Goal: Task Accomplishment & Management: Use online tool/utility

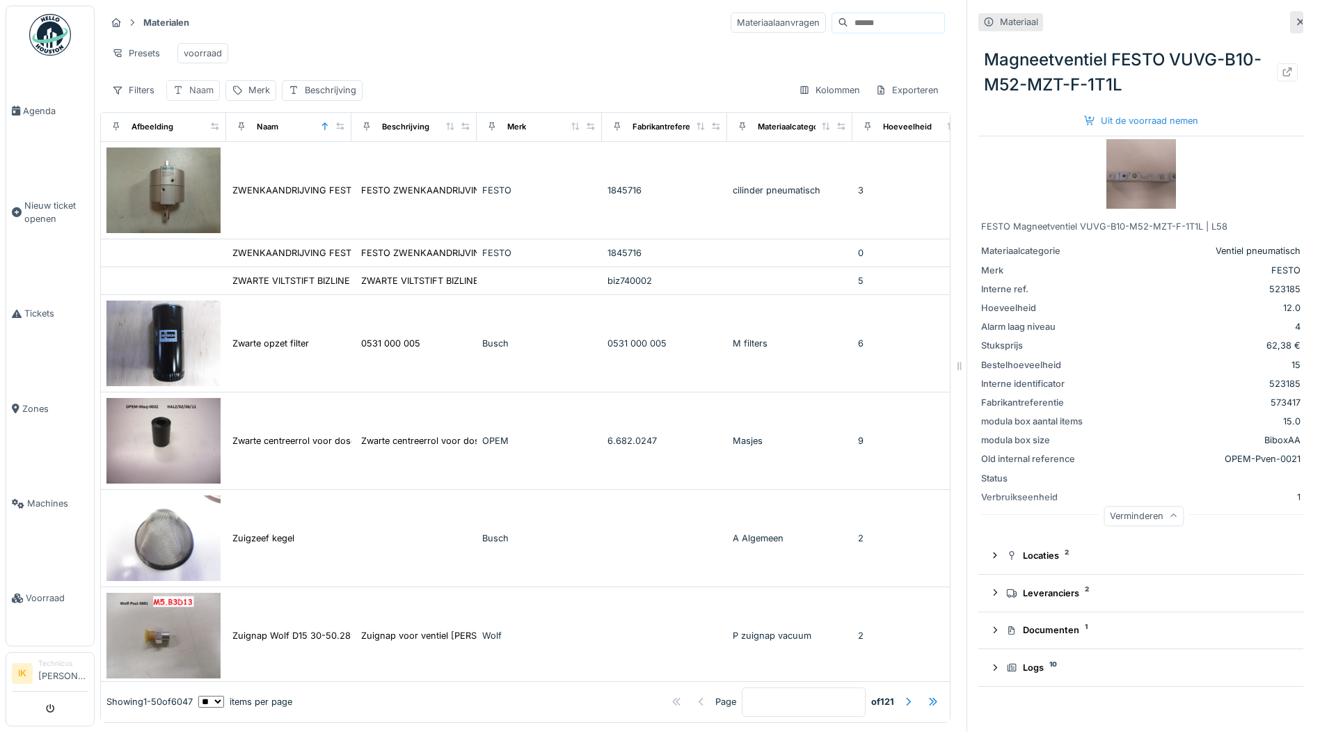
click at [206, 97] on div "Naam" at bounding box center [201, 90] width 24 height 13
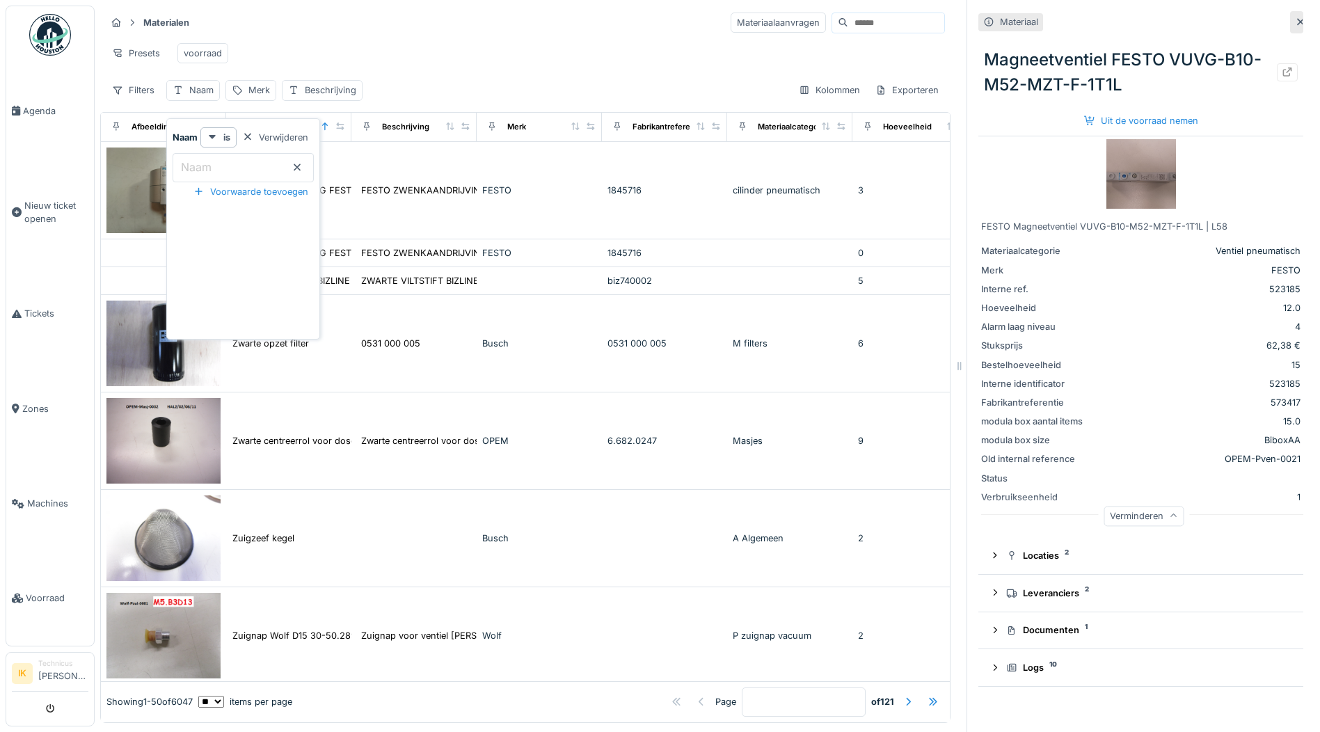
click at [221, 171] on input "Naam" at bounding box center [243, 167] width 141 height 29
type input "********"
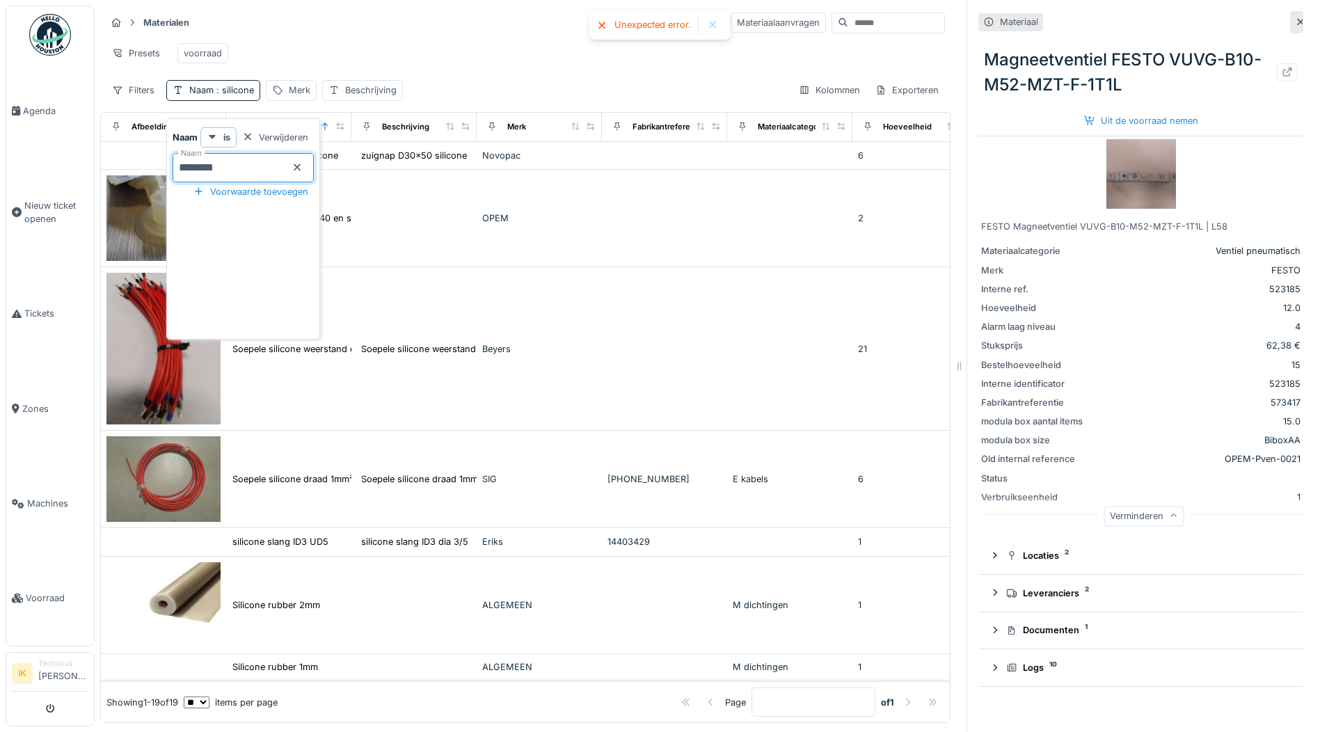
click at [374, 45] on div "Presets voorraad" at bounding box center [525, 53] width 839 height 31
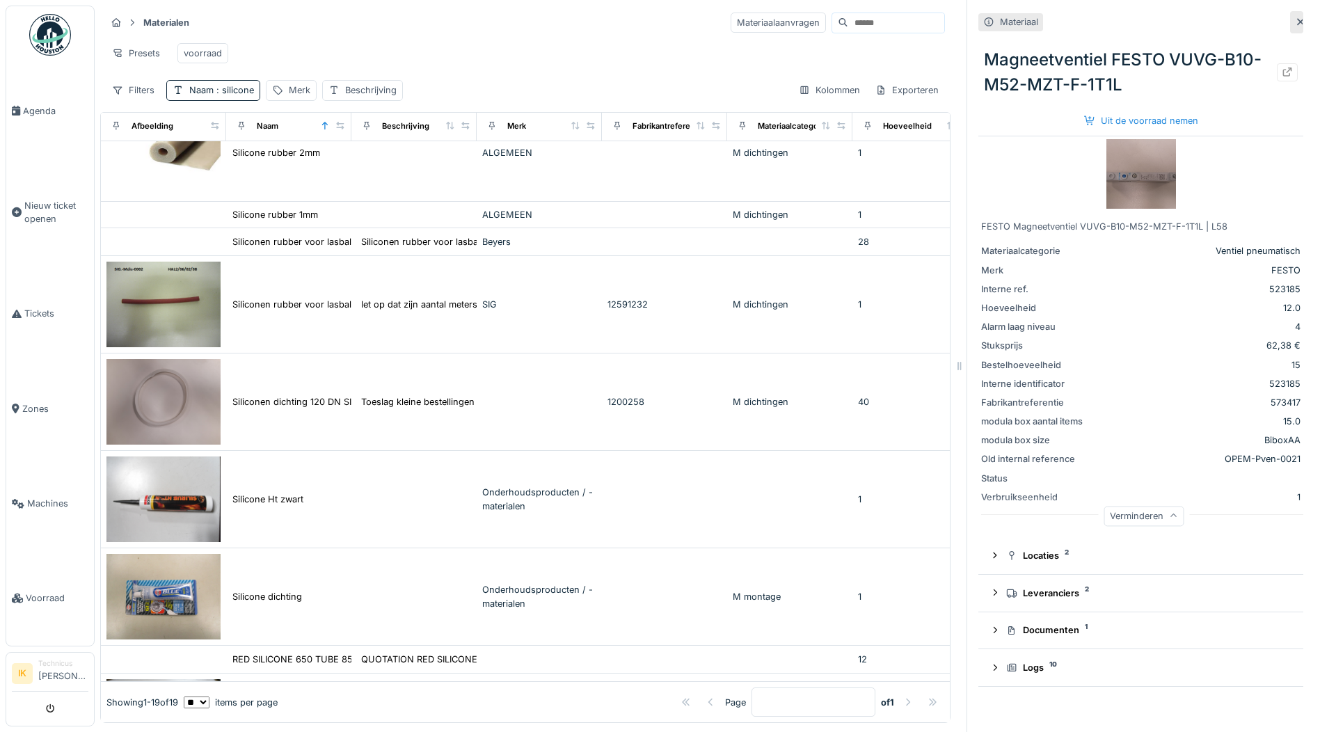
scroll to position [487, 0]
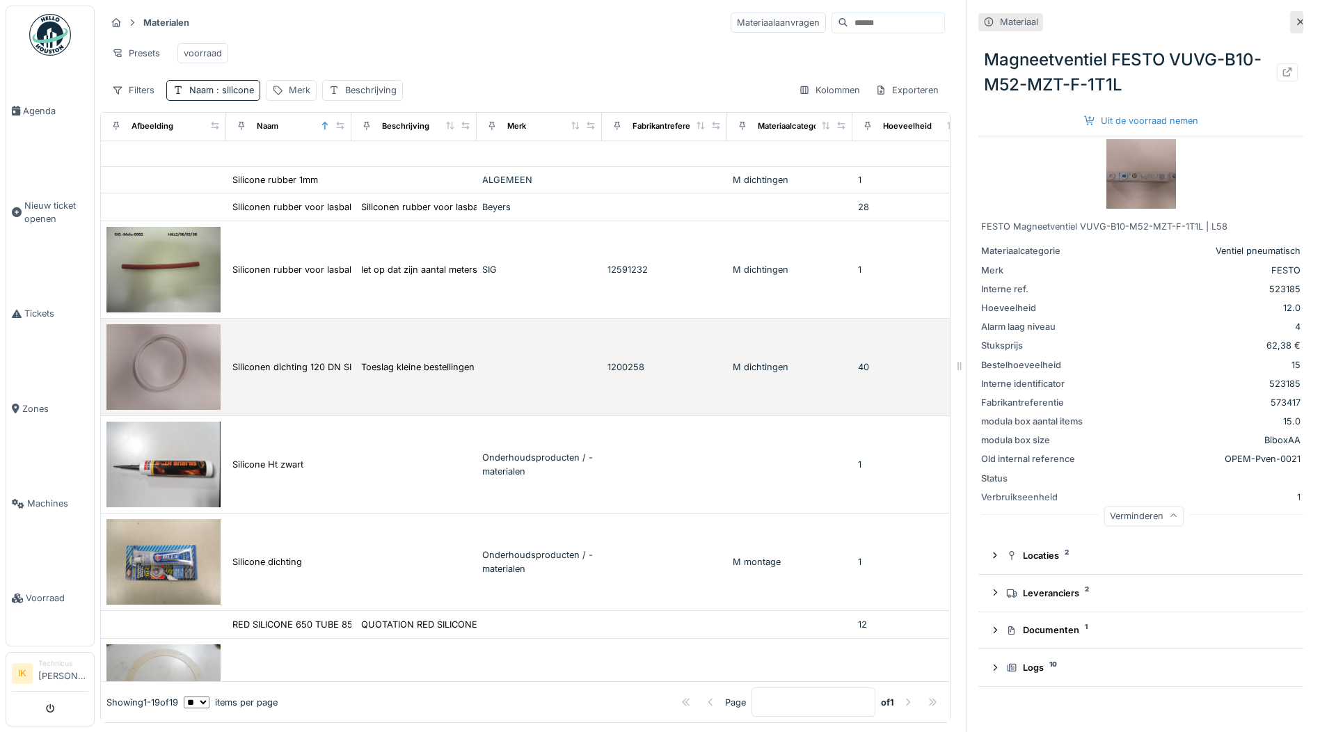
click at [180, 376] on img at bounding box center [163, 367] width 114 height 86
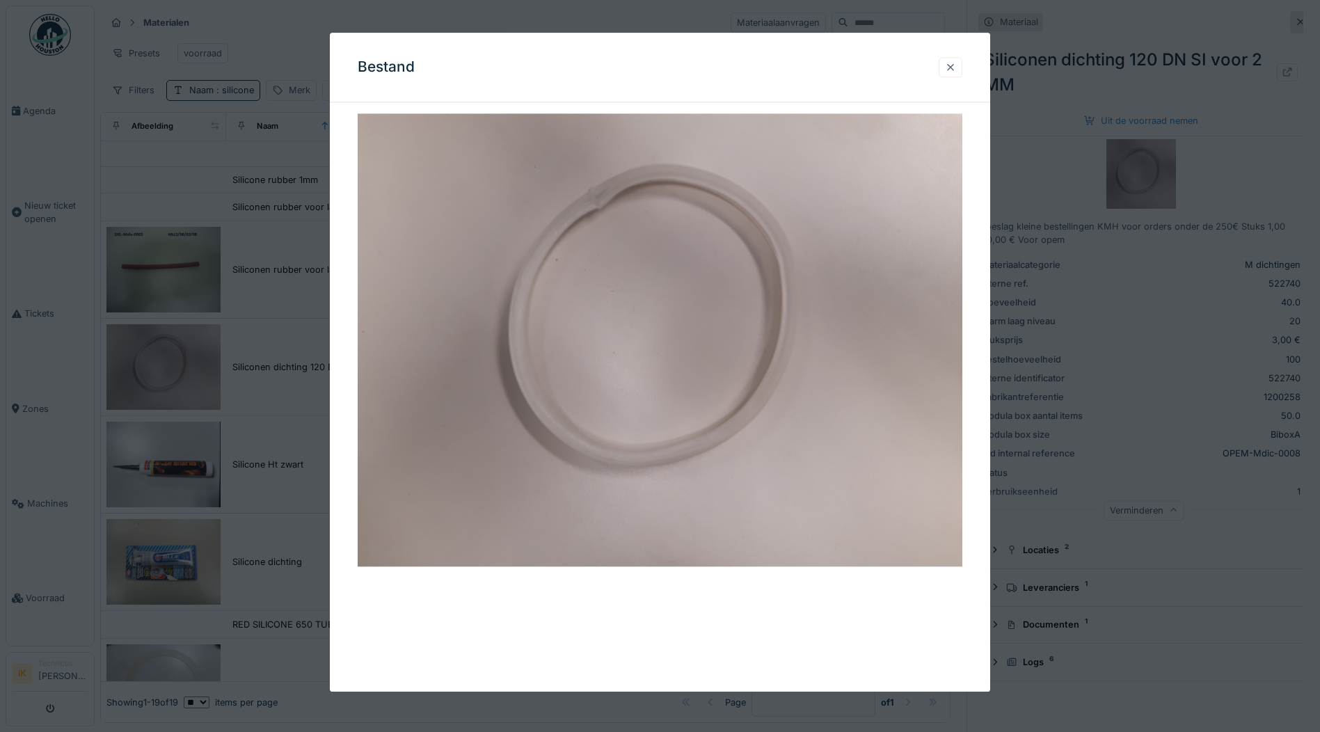
click at [955, 65] on div at bounding box center [950, 67] width 11 height 13
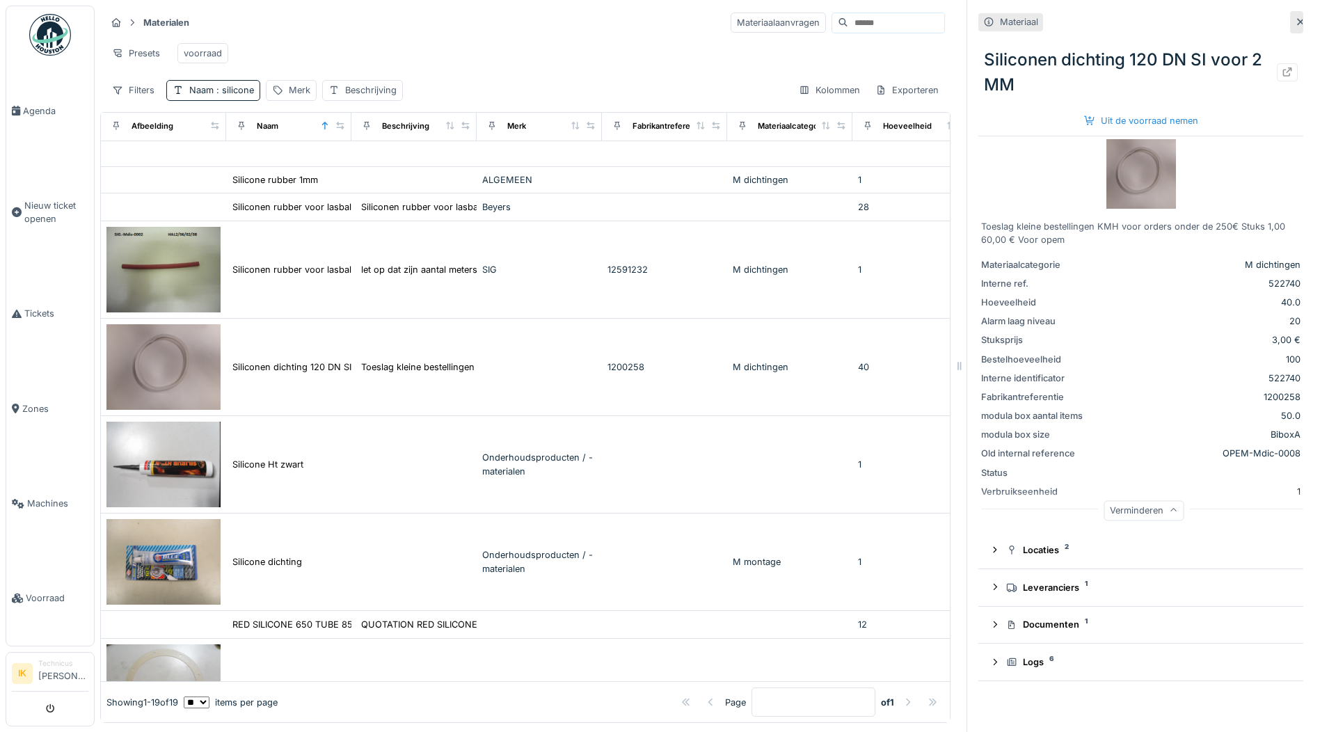
click at [1297, 22] on icon at bounding box center [1300, 22] width 7 height 7
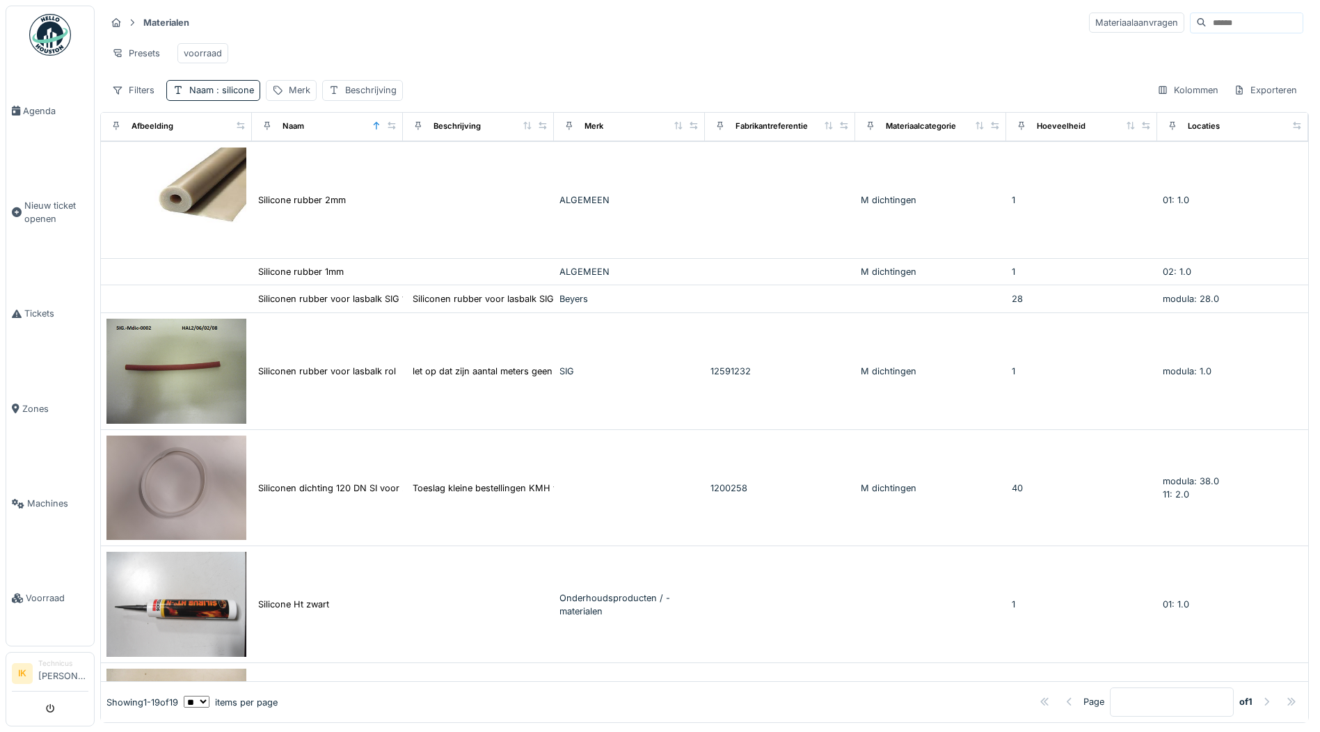
scroll to position [549, 0]
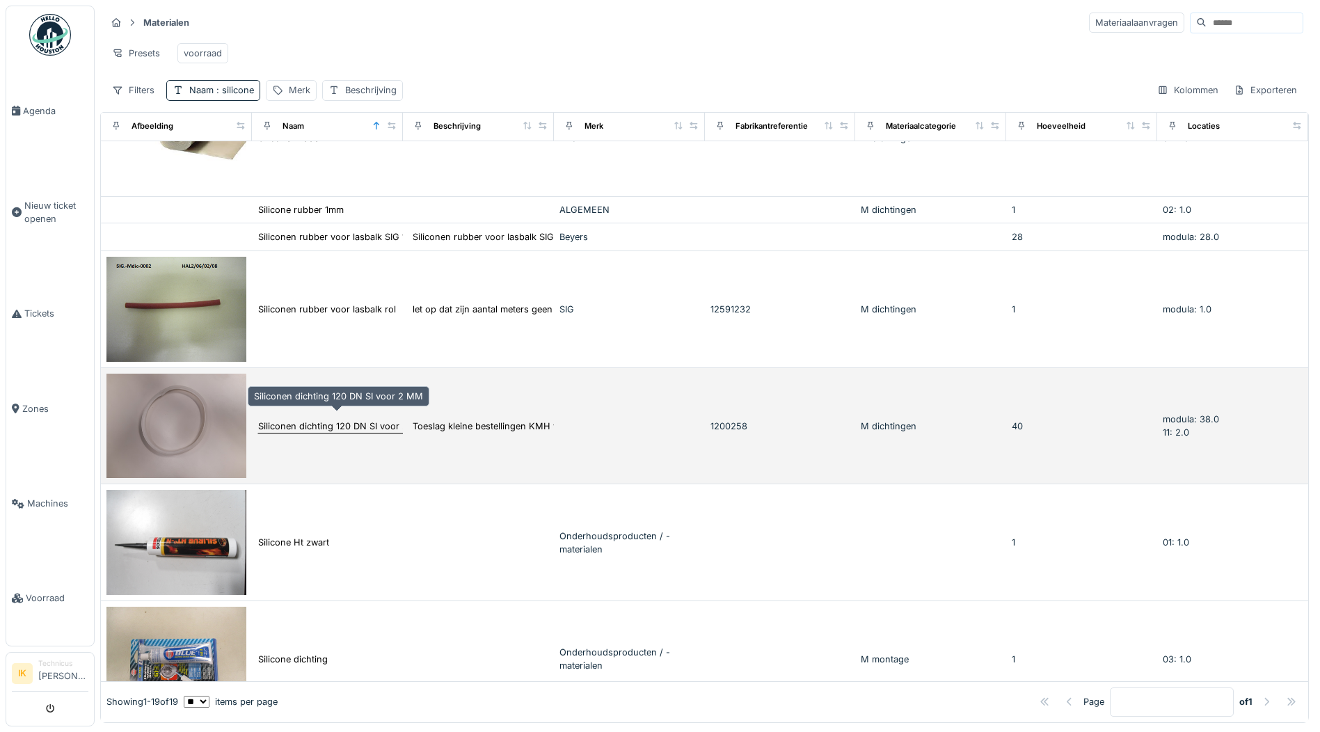
click at [275, 420] on div "Siliconen dichting 120 DN SI voor 2 MM" at bounding box center [342, 426] width 169 height 13
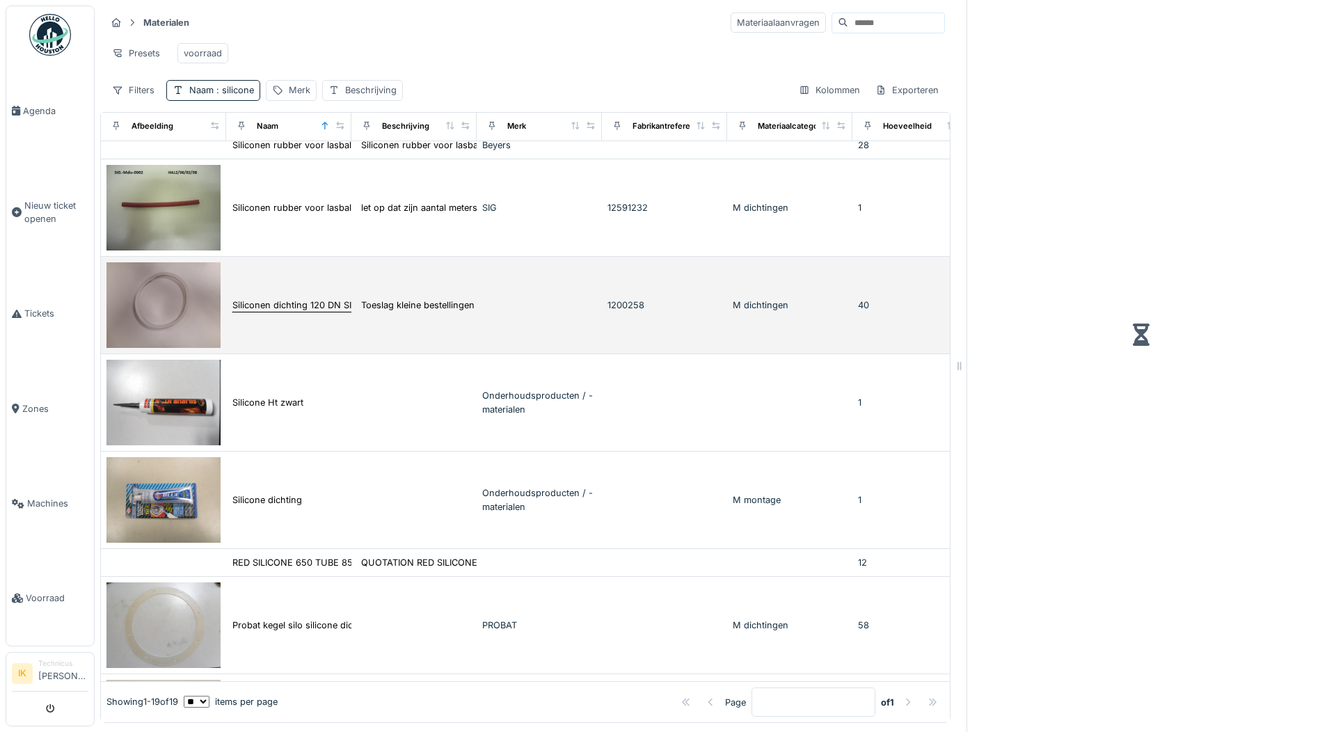
scroll to position [487, 0]
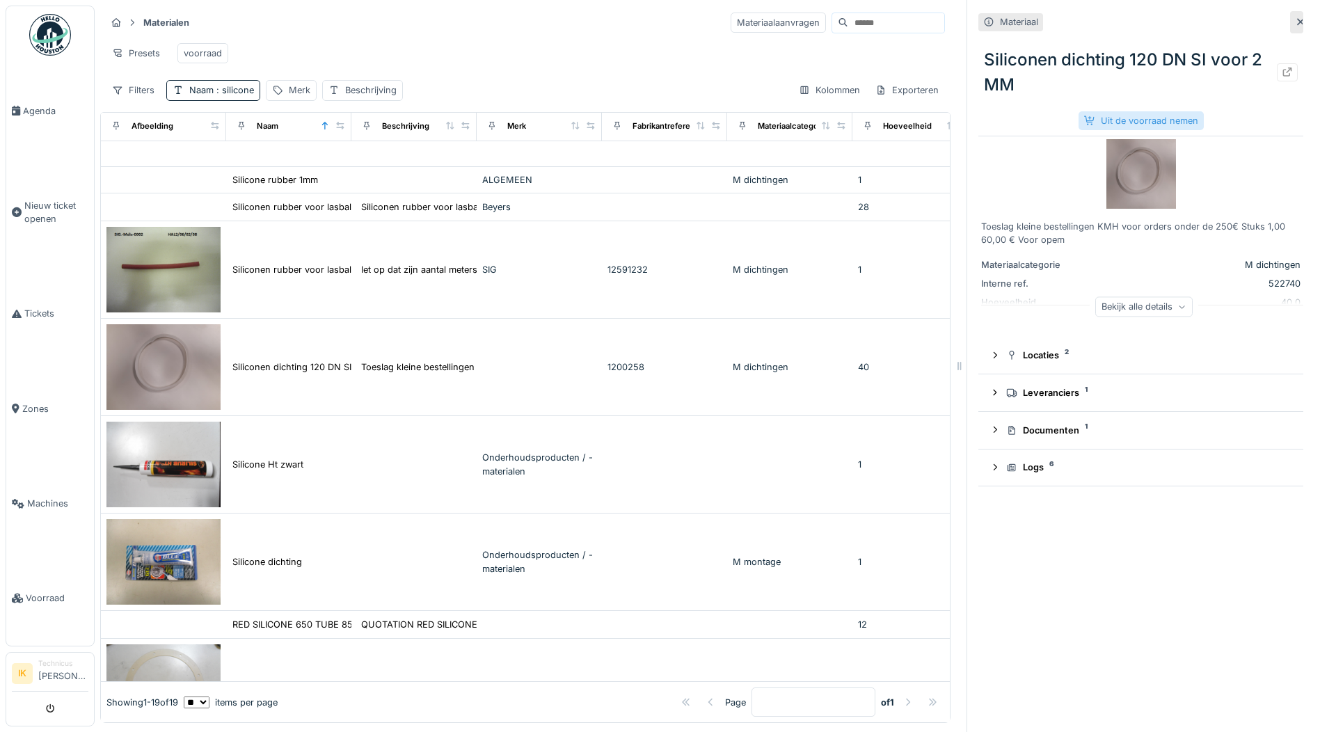
click at [1128, 116] on div "Uit de voorraad nemen" at bounding box center [1141, 120] width 125 height 19
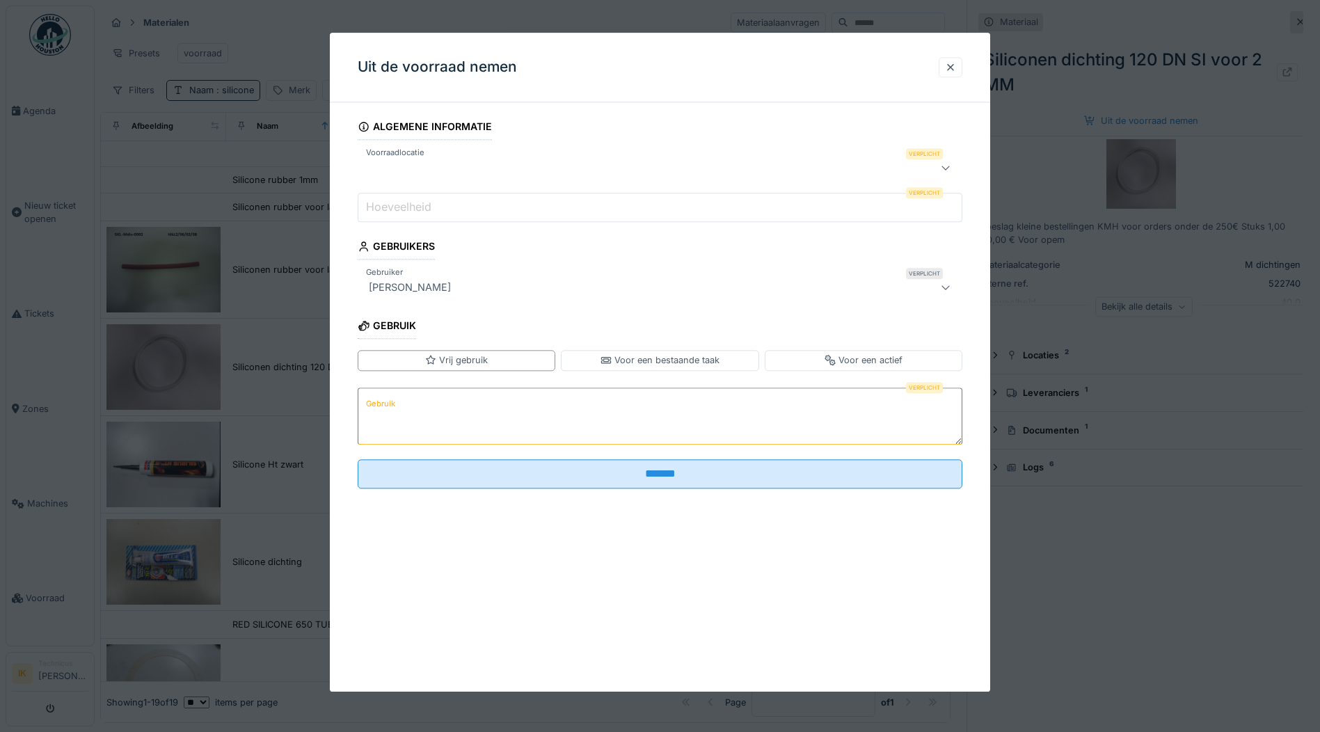
click at [457, 209] on input "Hoeveelheid" at bounding box center [660, 207] width 605 height 29
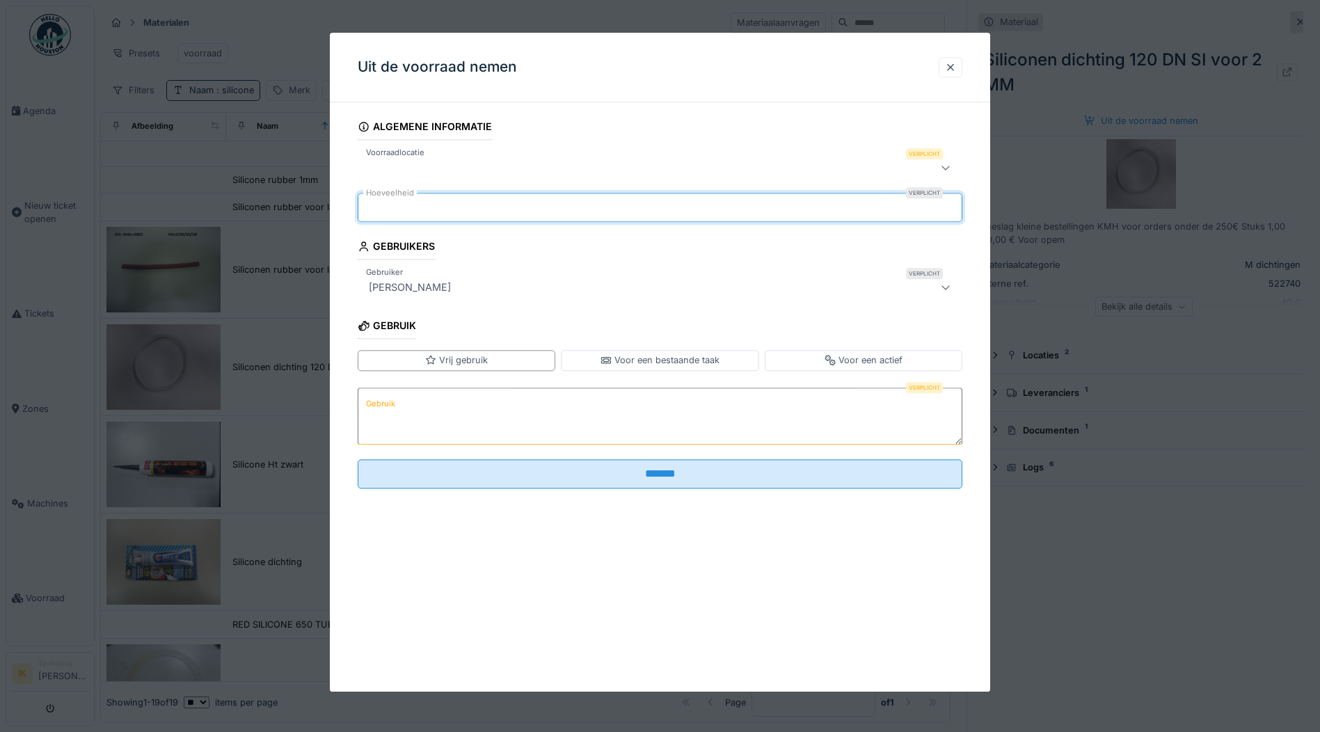
type input "*"
click at [411, 416] on textarea "Gebruik" at bounding box center [660, 416] width 605 height 57
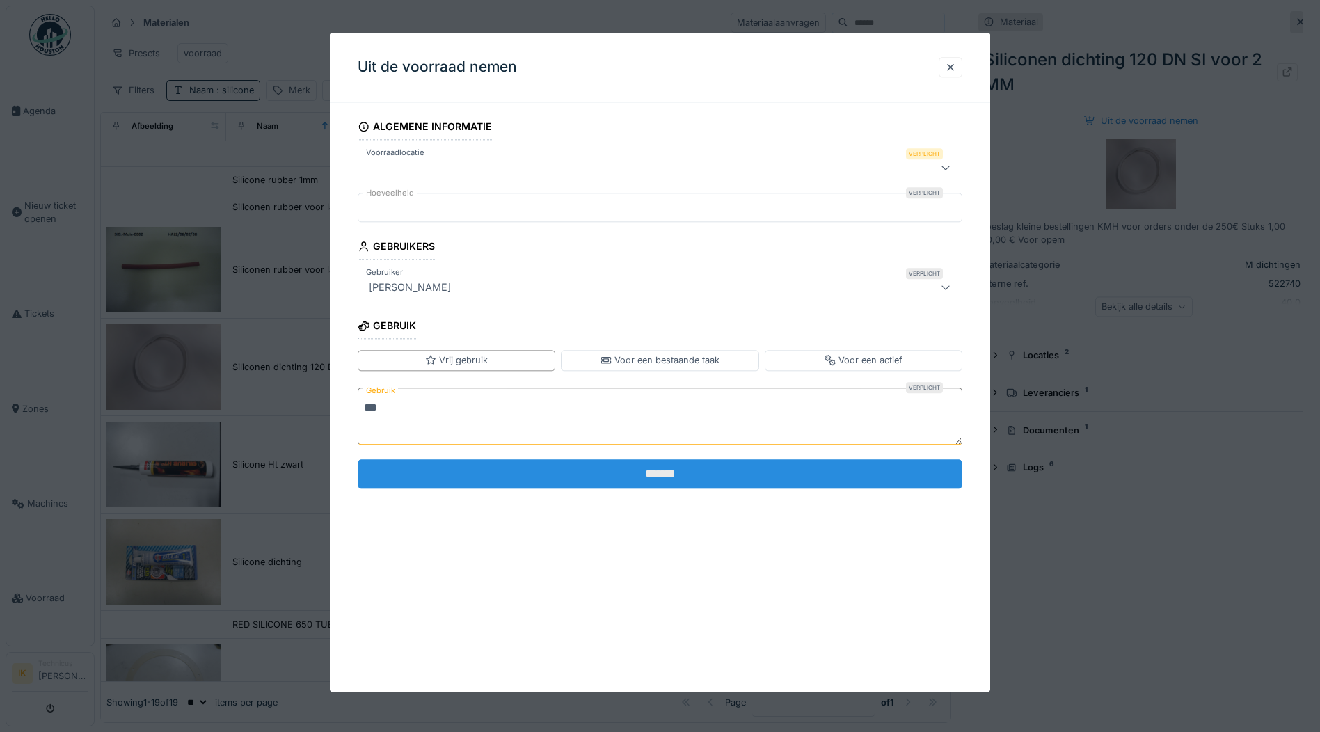
type textarea "***"
click at [639, 476] on input "*******" at bounding box center [660, 473] width 605 height 29
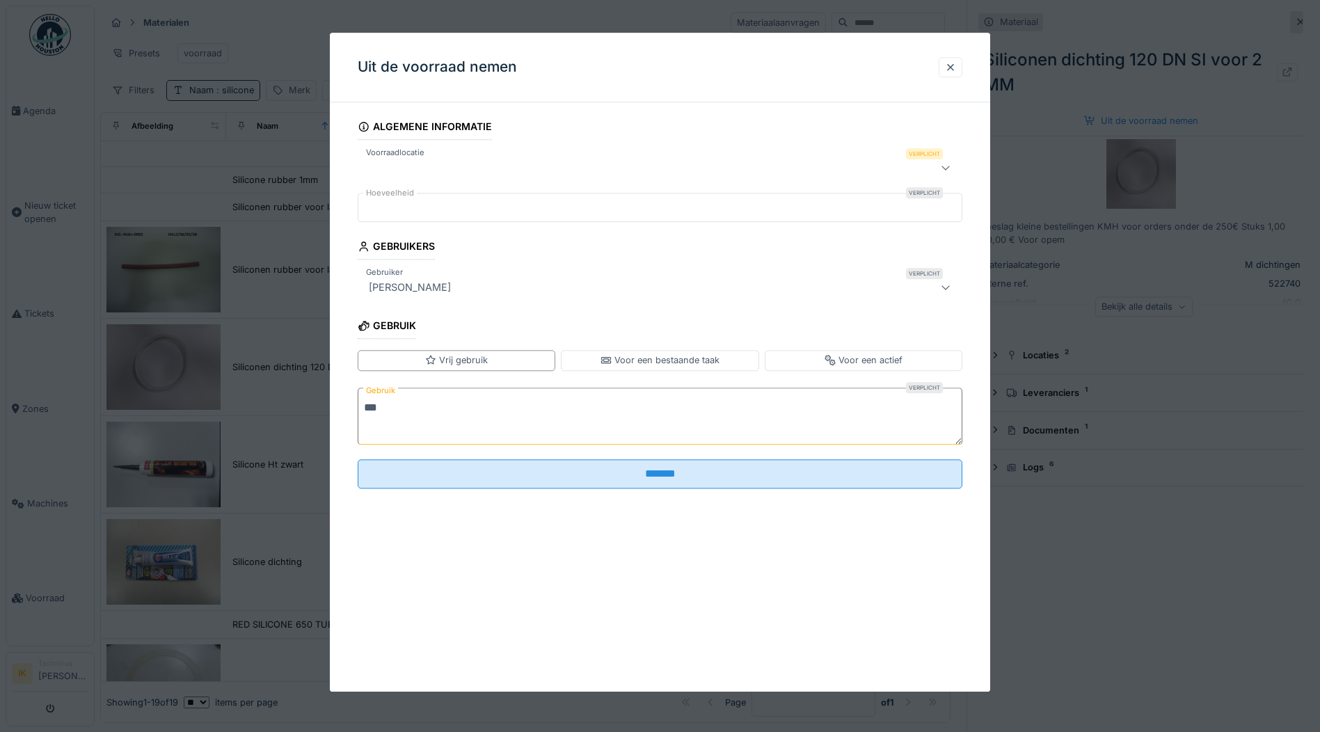
click at [432, 165] on div at bounding box center [624, 167] width 523 height 17
click at [439, 207] on input "Voorraadlocatie" at bounding box center [663, 209] width 592 height 29
click at [951, 164] on icon at bounding box center [945, 168] width 11 height 9
click at [528, 205] on input "*" at bounding box center [660, 207] width 605 height 29
click at [560, 165] on div at bounding box center [624, 167] width 523 height 17
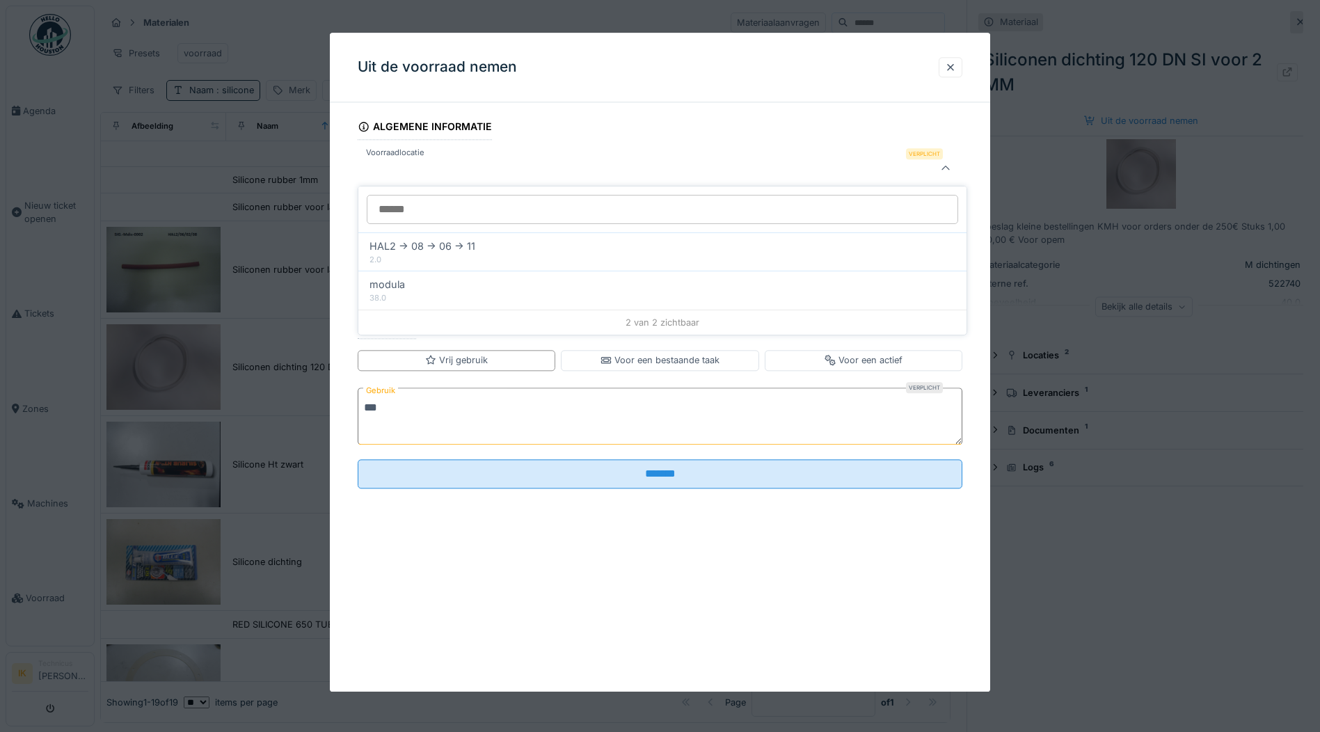
click at [560, 165] on div at bounding box center [624, 167] width 523 height 17
click at [538, 216] on input "Voorraadlocatie" at bounding box center [663, 209] width 592 height 29
type input "******"
click at [945, 127] on fieldset "Algemene informatie Voorraadlocatie Verplicht Hoeveelheid Verplicht * Gebruiker…" at bounding box center [660, 306] width 605 height 386
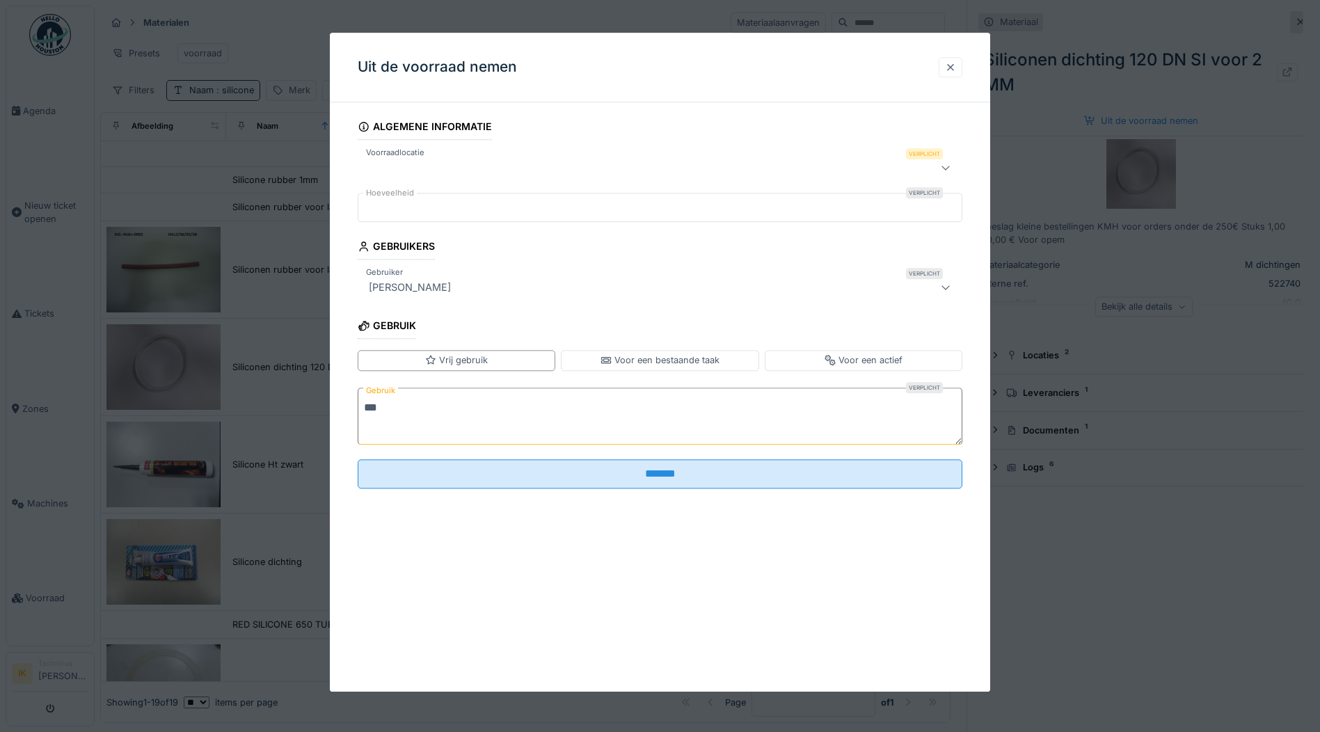
click at [955, 65] on div at bounding box center [950, 67] width 11 height 13
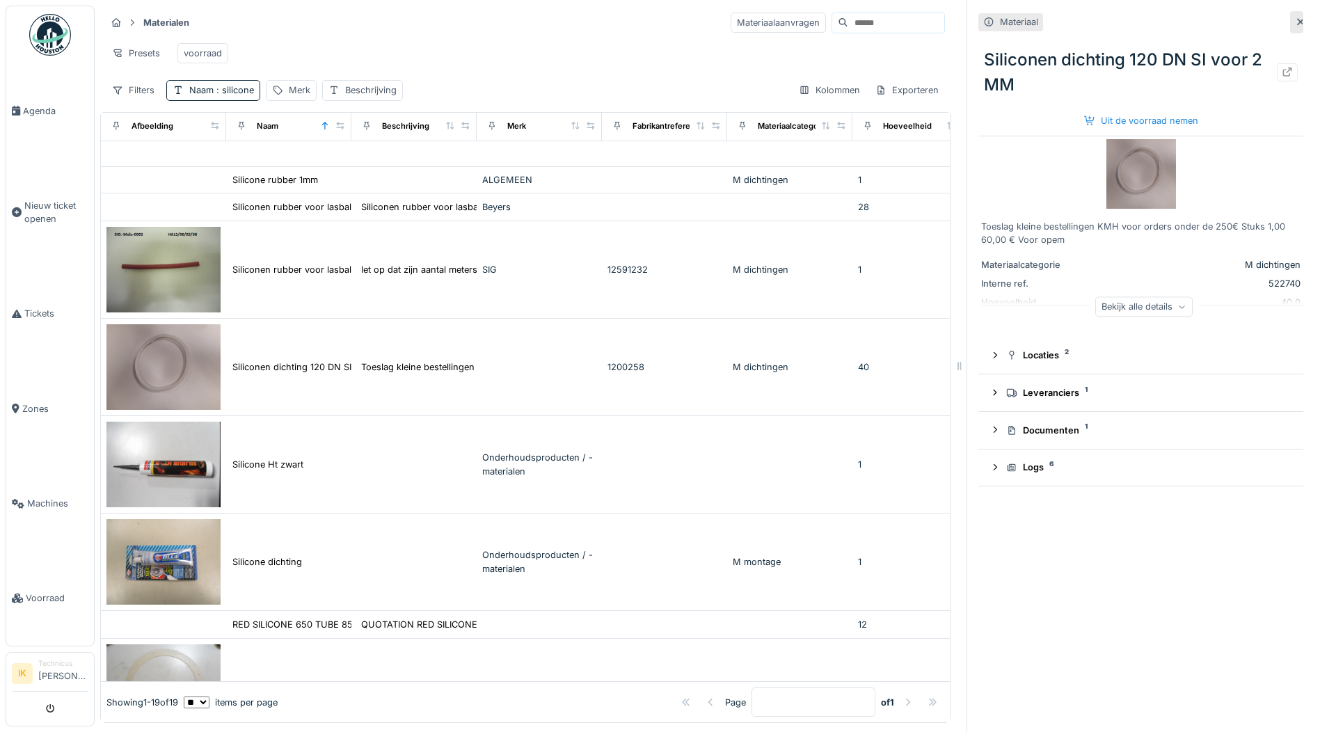
click at [1295, 19] on icon at bounding box center [1300, 21] width 11 height 9
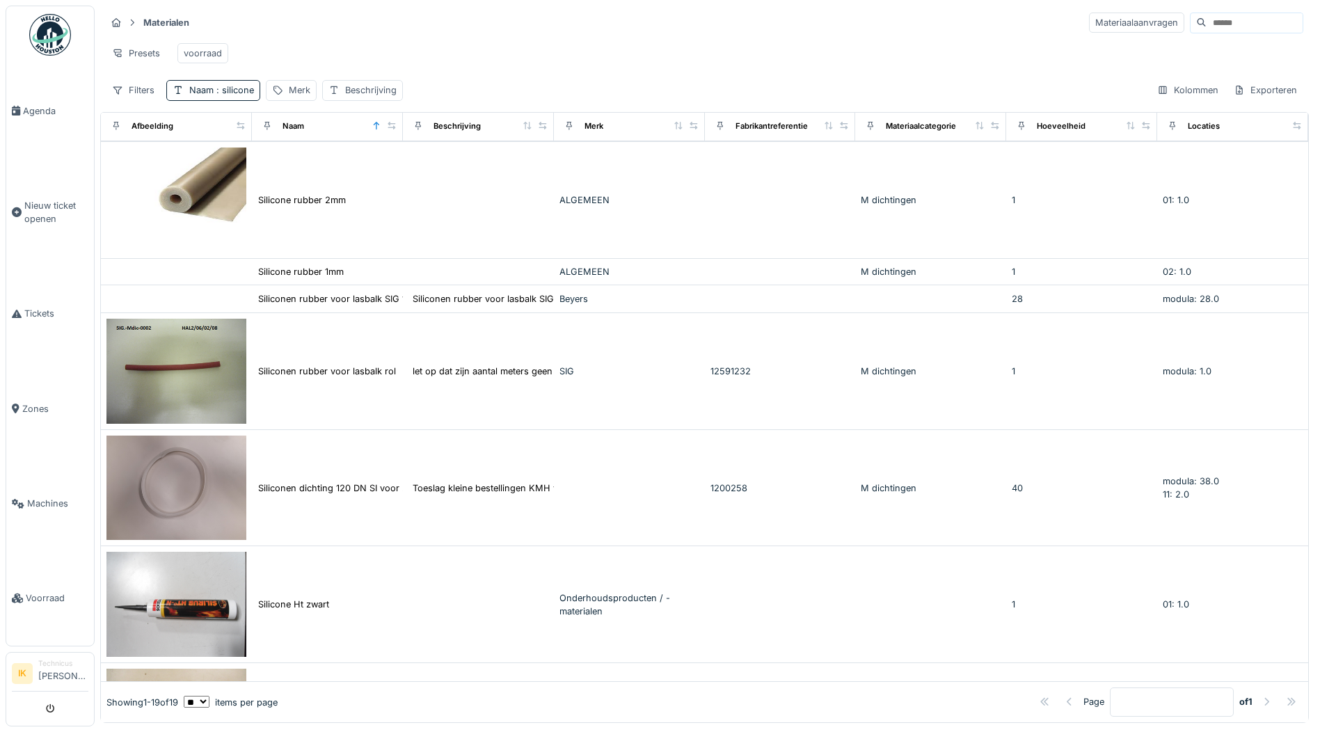
scroll to position [549, 0]
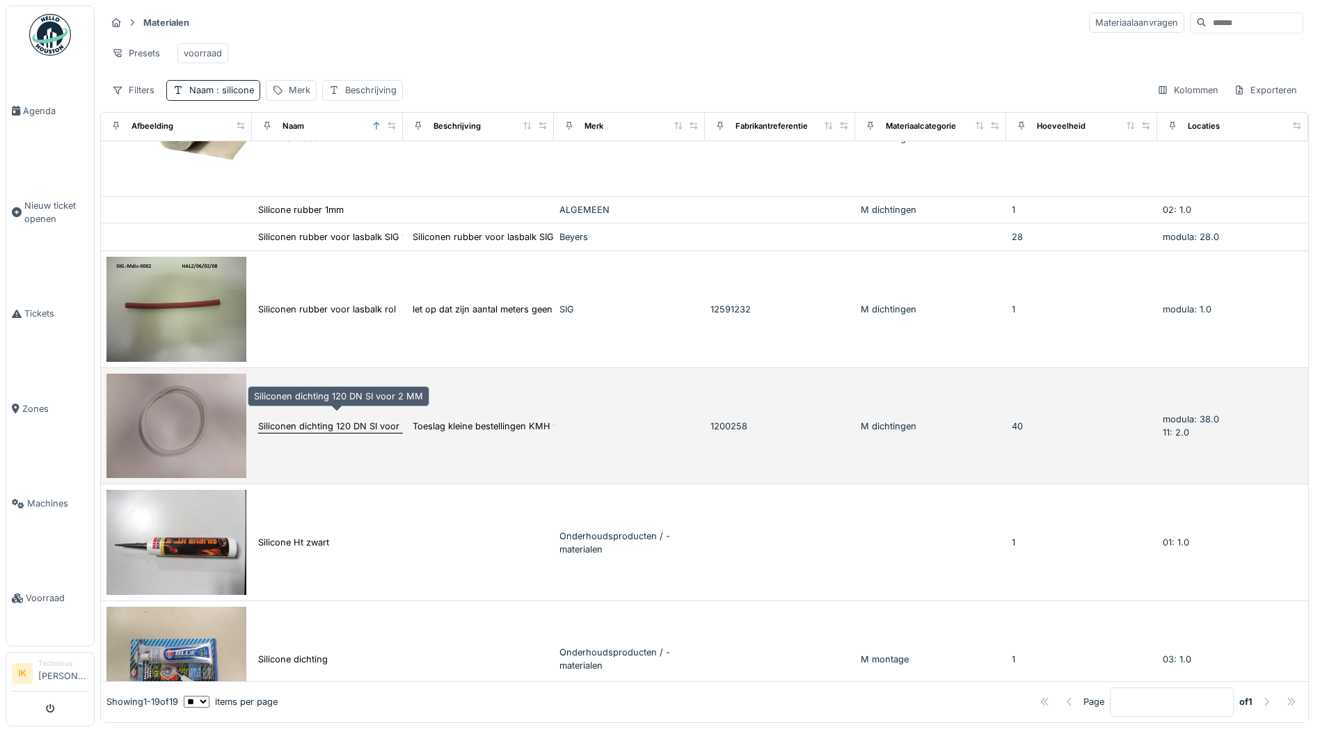
click at [297, 420] on div "Siliconen dichting 120 DN SI voor 2 MM" at bounding box center [342, 426] width 169 height 13
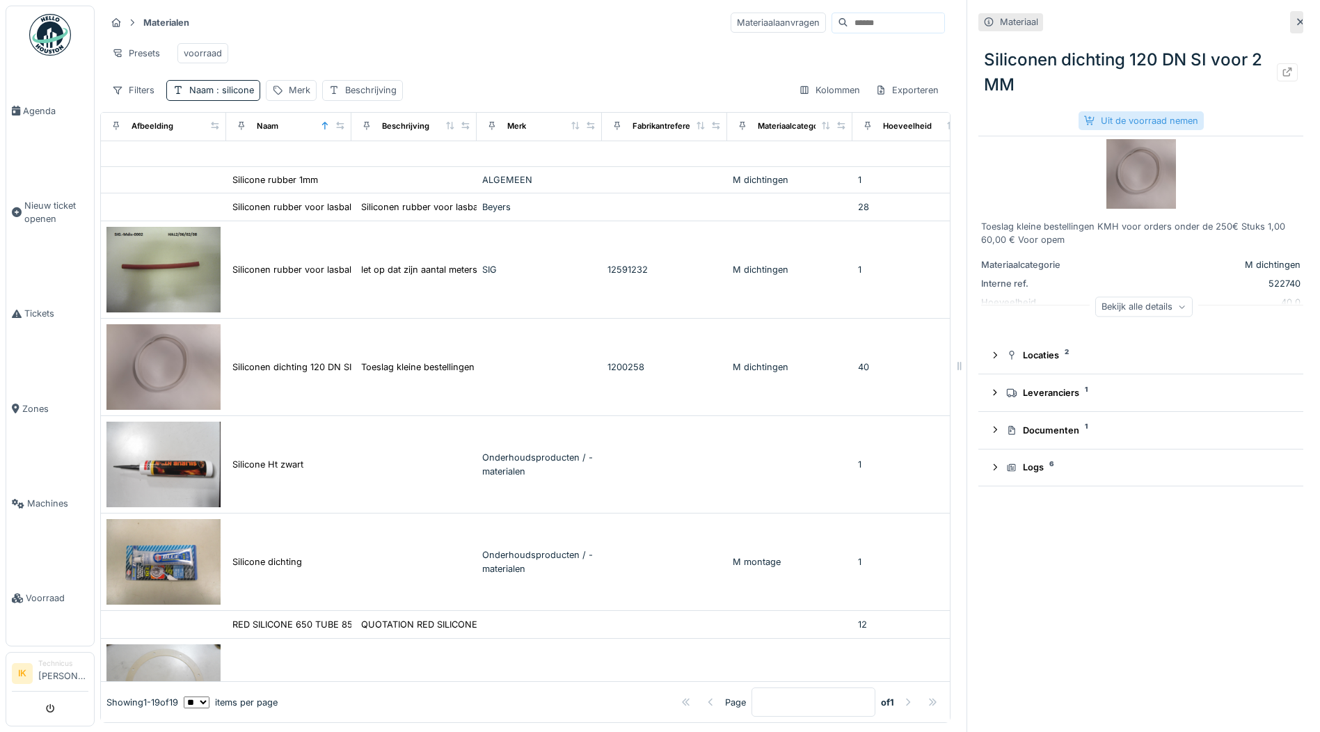
click at [1105, 118] on div "Uit de voorraad nemen" at bounding box center [1141, 120] width 125 height 19
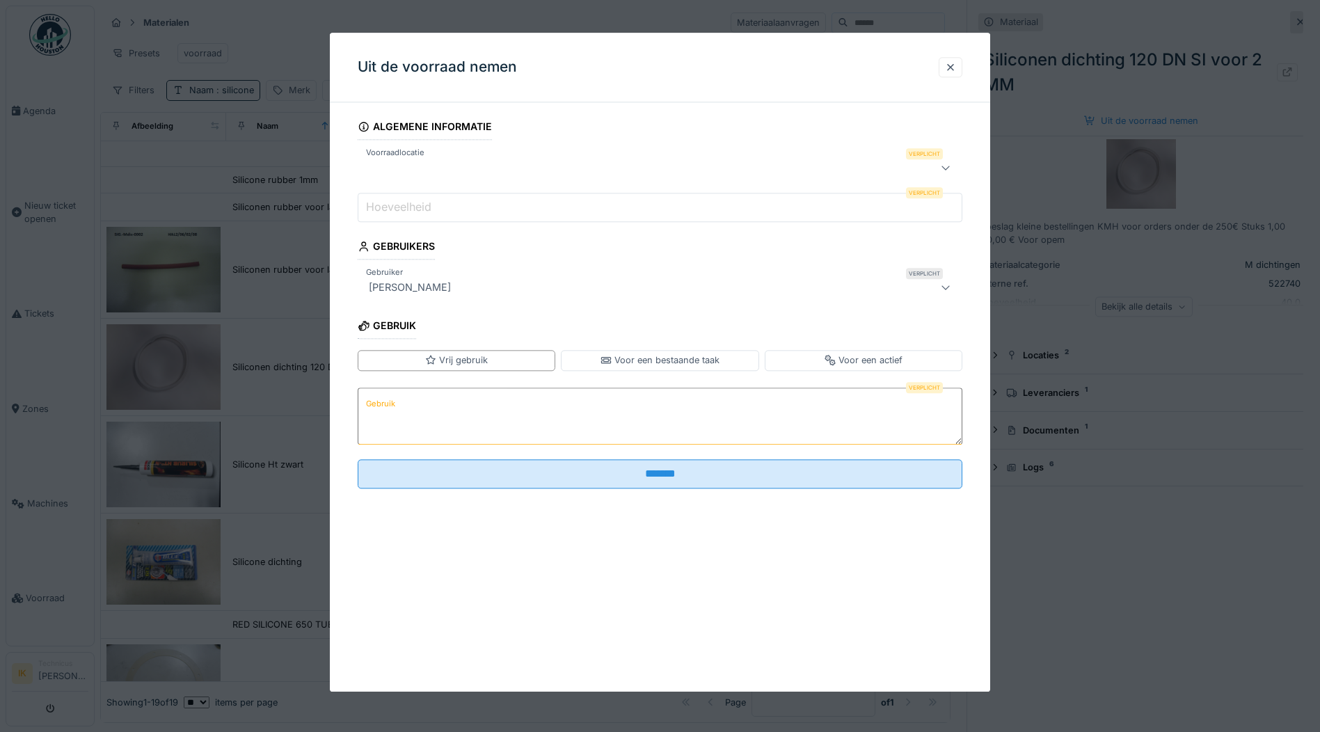
click at [461, 162] on div at bounding box center [624, 167] width 523 height 17
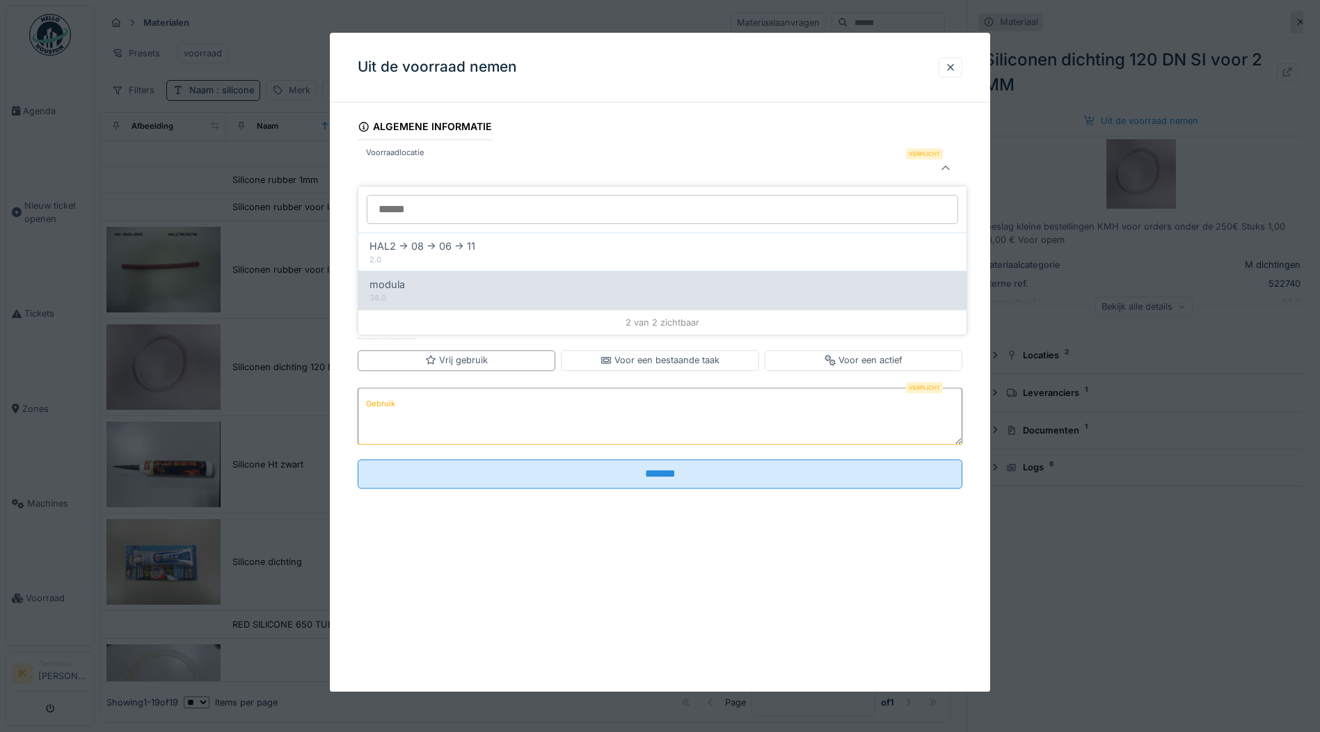
click at [418, 290] on div "modula" at bounding box center [663, 284] width 586 height 15
type input "******"
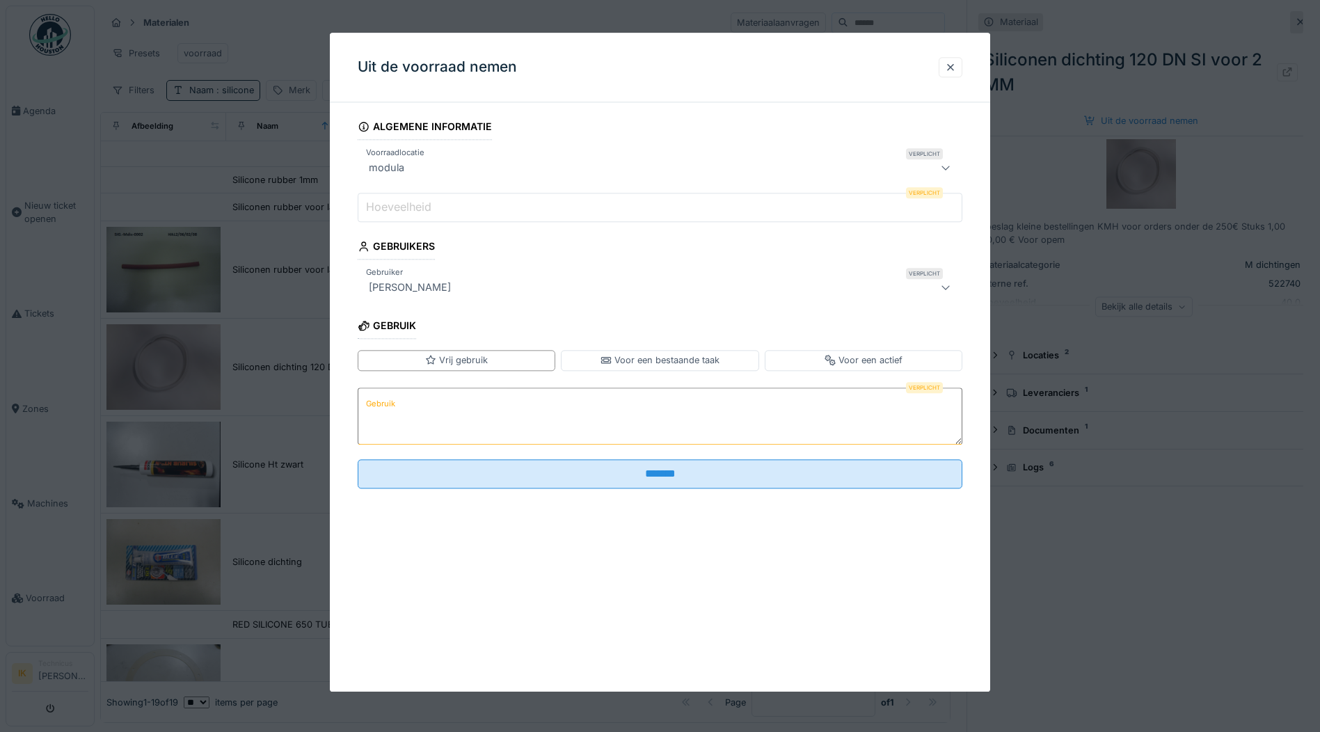
click at [420, 200] on label "Hoeveelheid" at bounding box center [398, 207] width 71 height 17
click at [420, 200] on input "Hoeveelheid" at bounding box center [660, 207] width 605 height 29
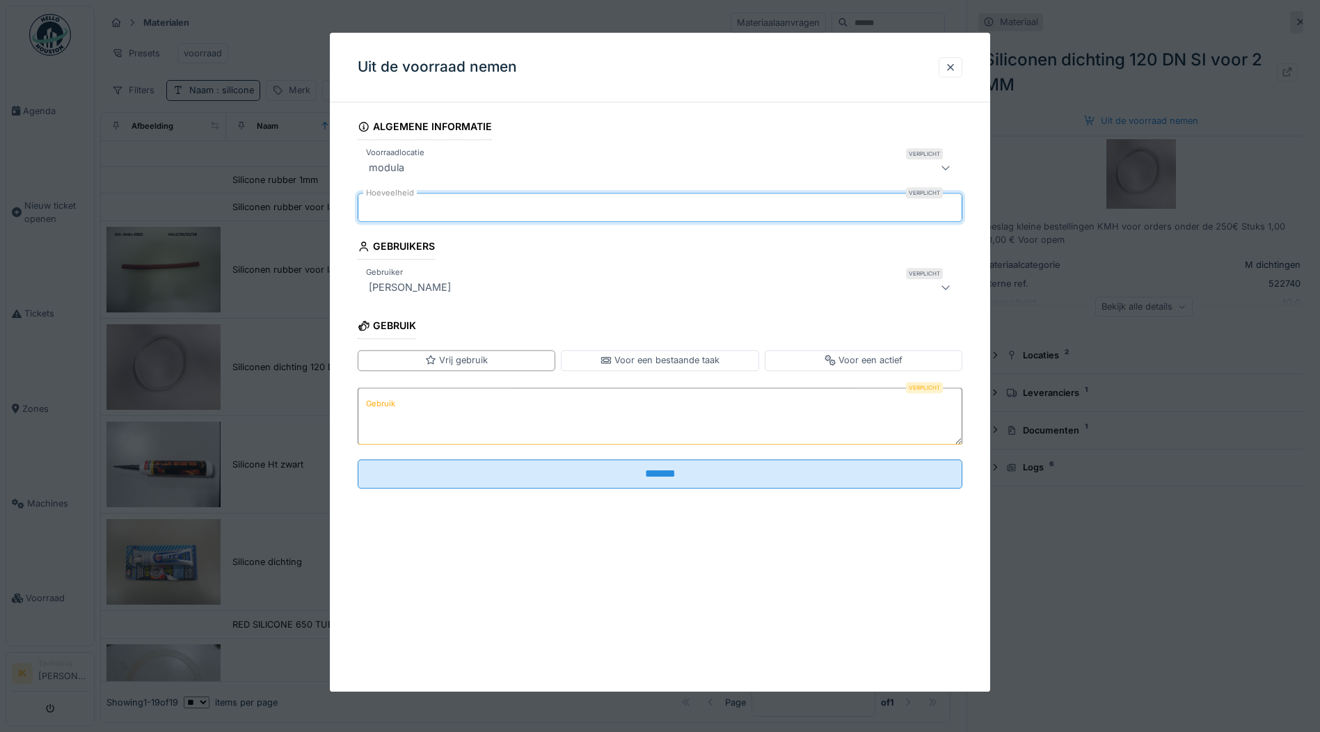
type input "*"
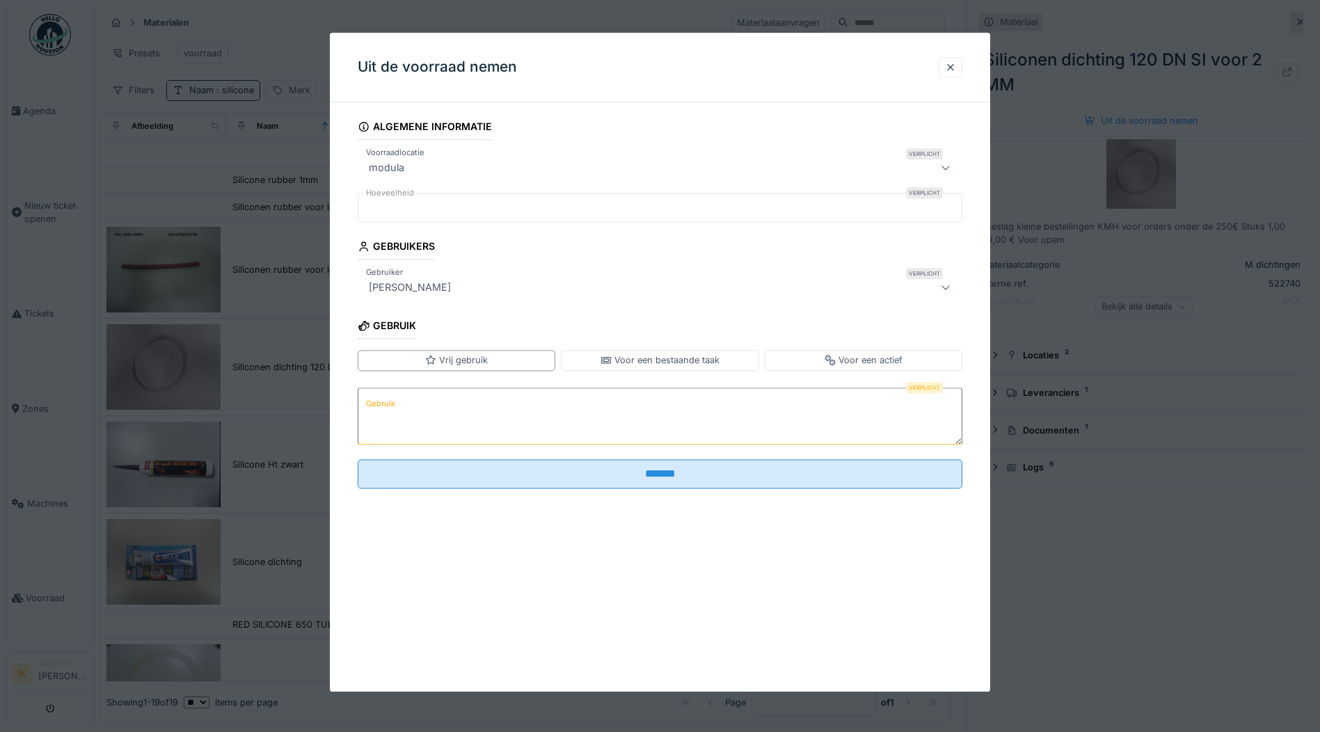
click at [405, 406] on textarea "Gebruik" at bounding box center [660, 416] width 605 height 57
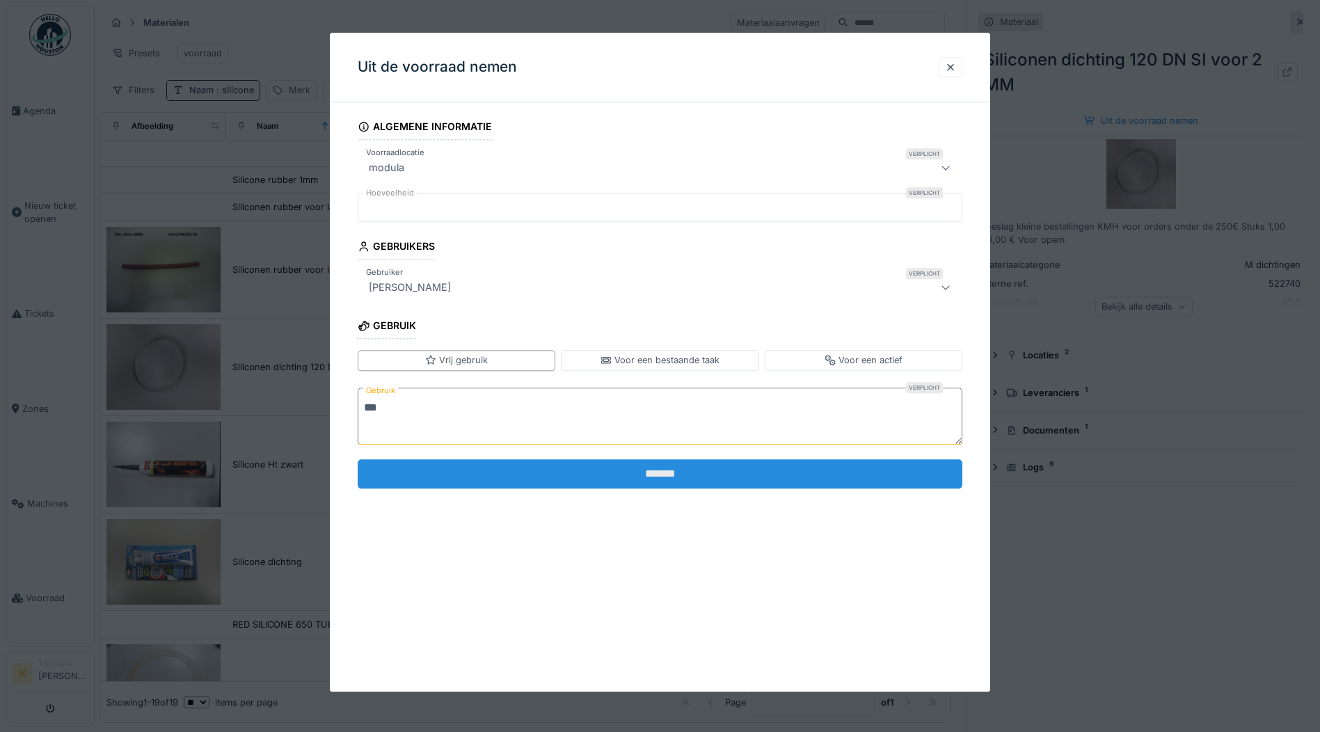
type textarea "***"
click at [496, 480] on input "*******" at bounding box center [660, 473] width 605 height 29
click at [498, 480] on input "*******" at bounding box center [660, 473] width 605 height 29
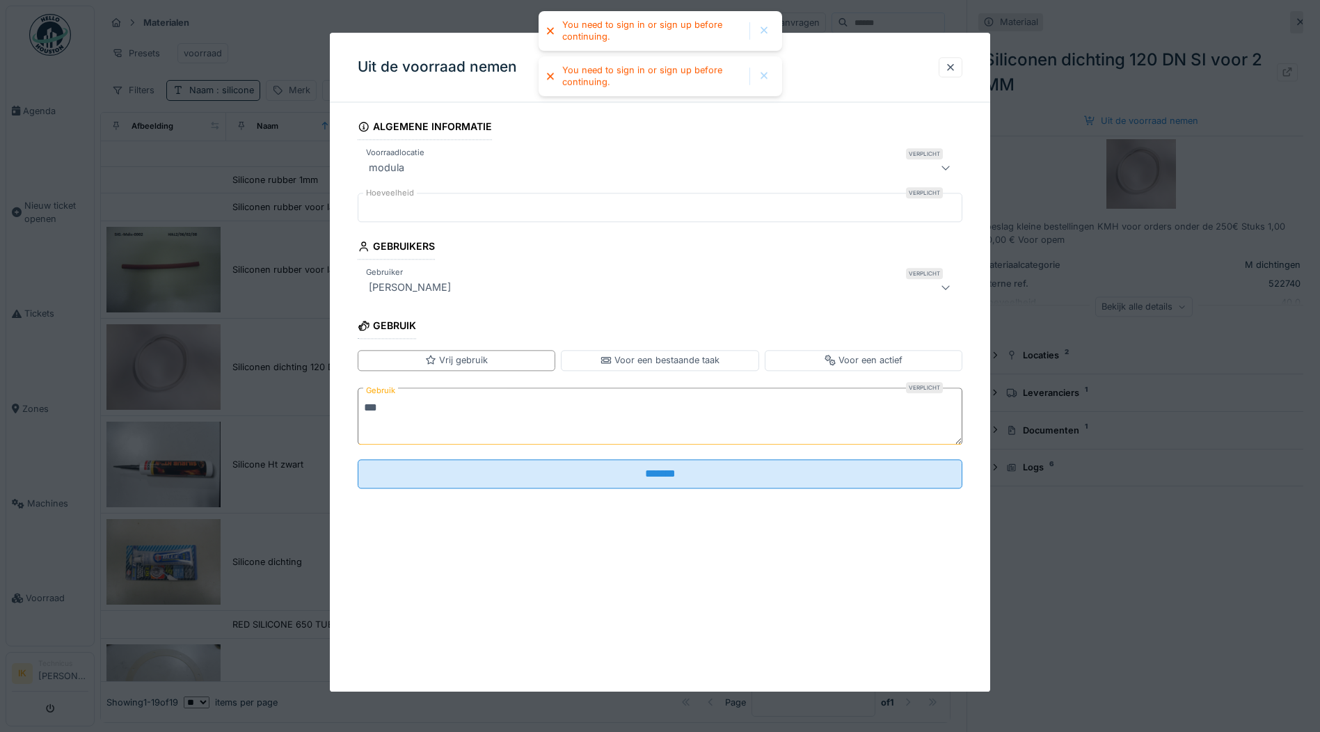
click at [961, 67] on div at bounding box center [951, 67] width 24 height 20
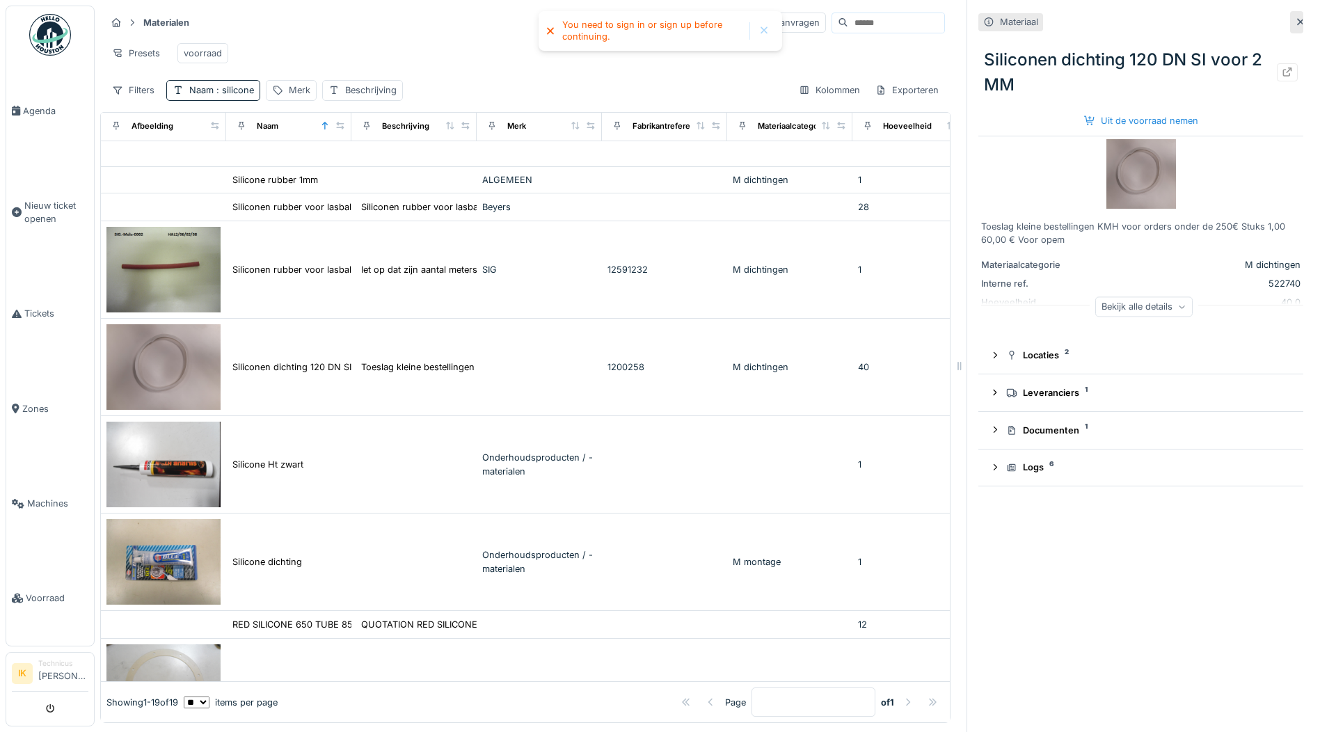
click at [1290, 21] on div at bounding box center [1296, 22] width 13 height 22
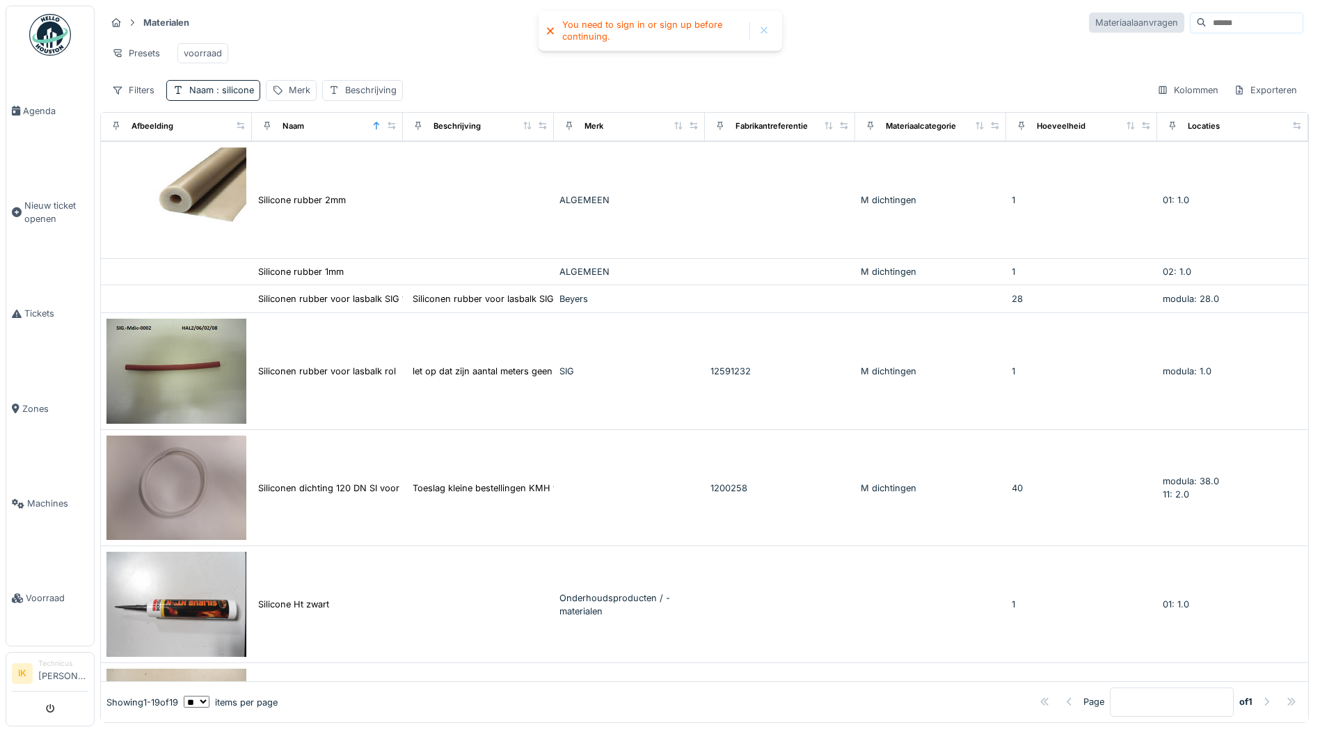
scroll to position [549, 0]
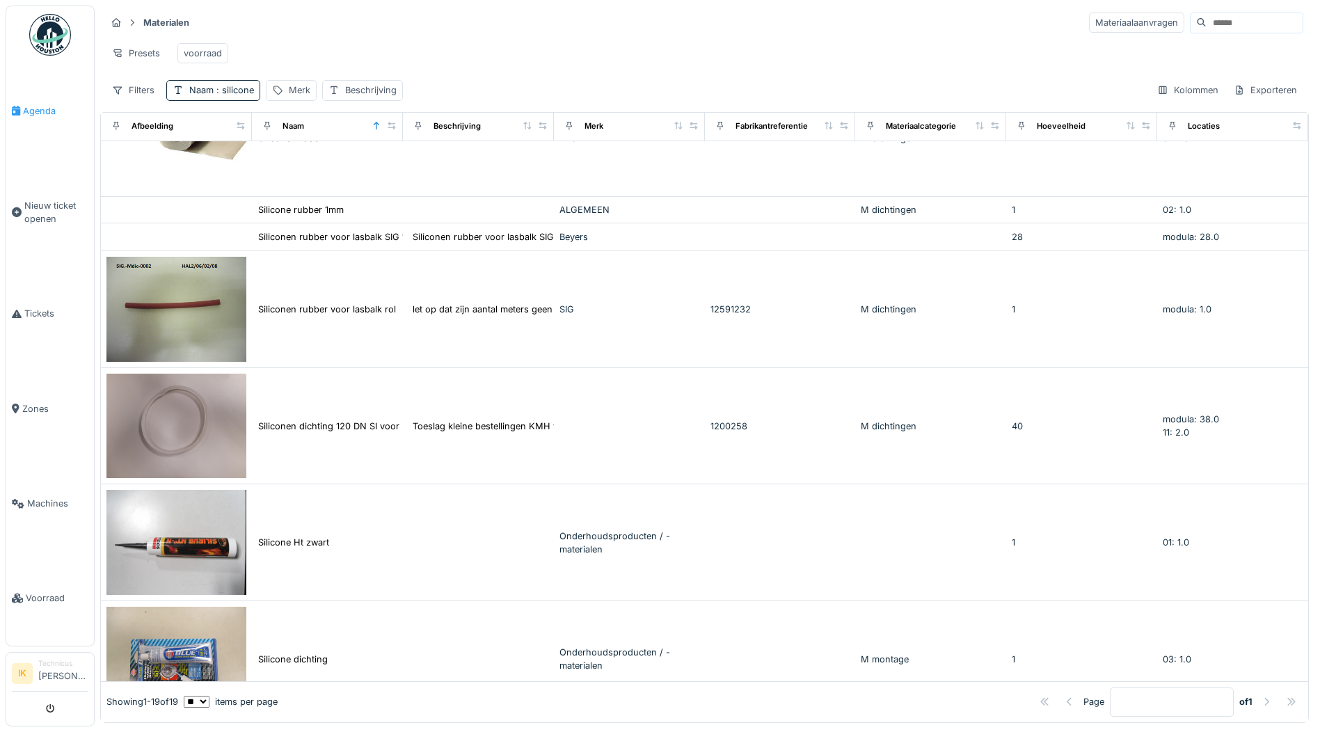
click at [49, 113] on span "Agenda" at bounding box center [55, 110] width 65 height 13
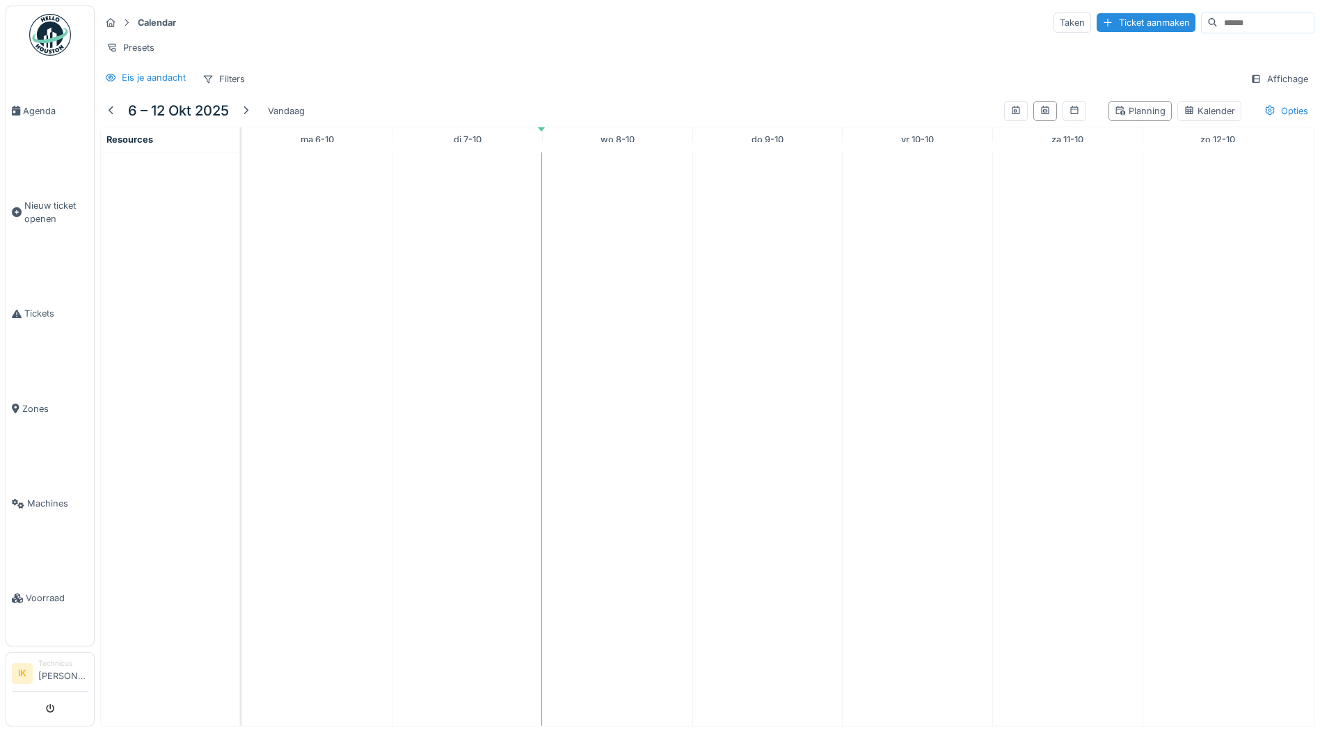
drag, startPoint x: 0, startPoint y: 0, endPoint x: 37, endPoint y: 583, distance: 583.8
click at [37, 592] on span "Voorraad" at bounding box center [57, 598] width 63 height 13
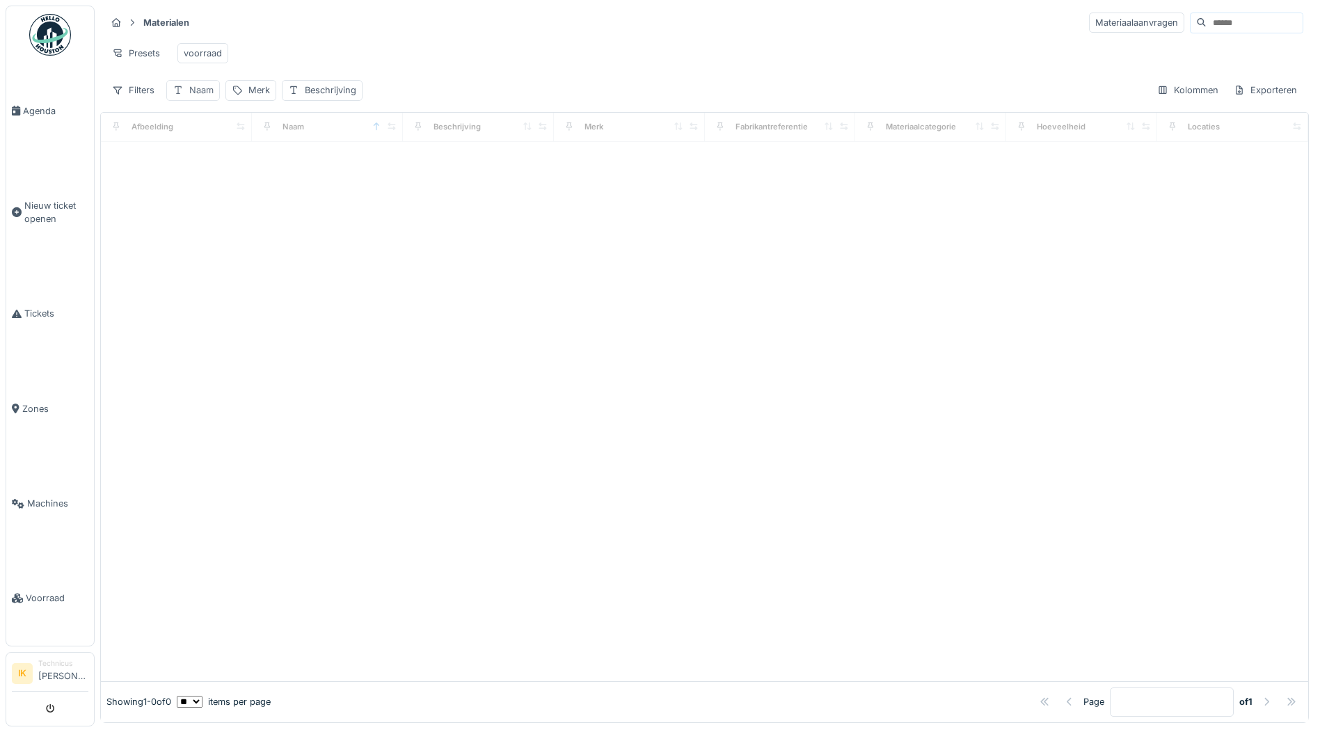
click at [187, 100] on div "Naam" at bounding box center [193, 90] width 54 height 20
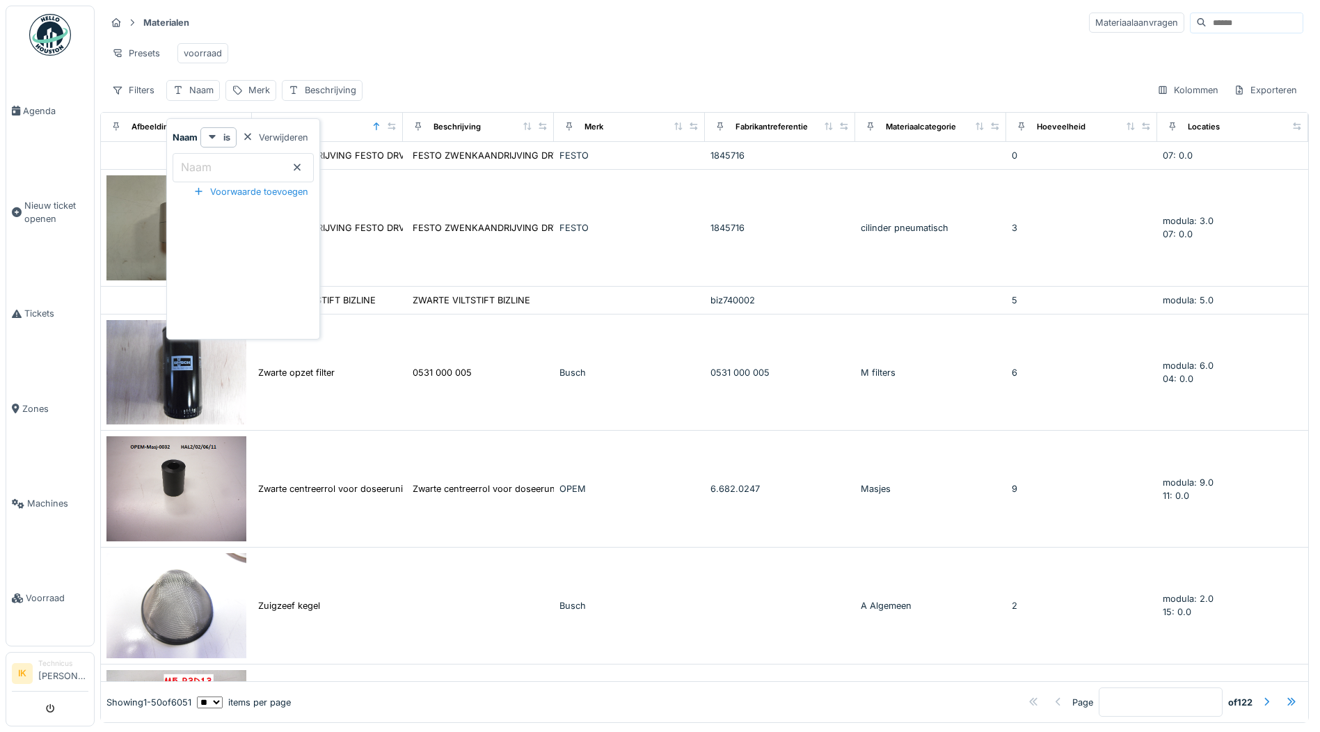
click at [232, 167] on input "Naam" at bounding box center [243, 167] width 141 height 29
type input "********"
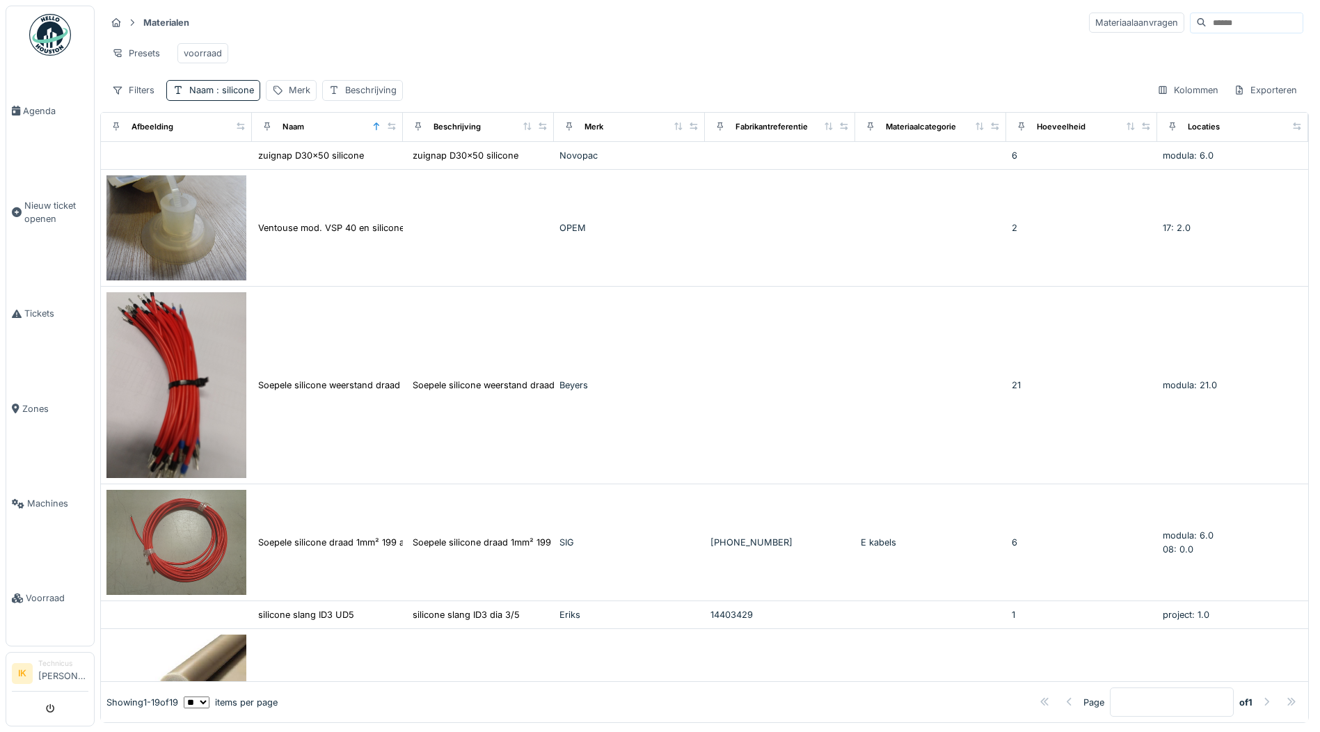
click at [346, 52] on div "Presets voorraad" at bounding box center [705, 53] width 1198 height 31
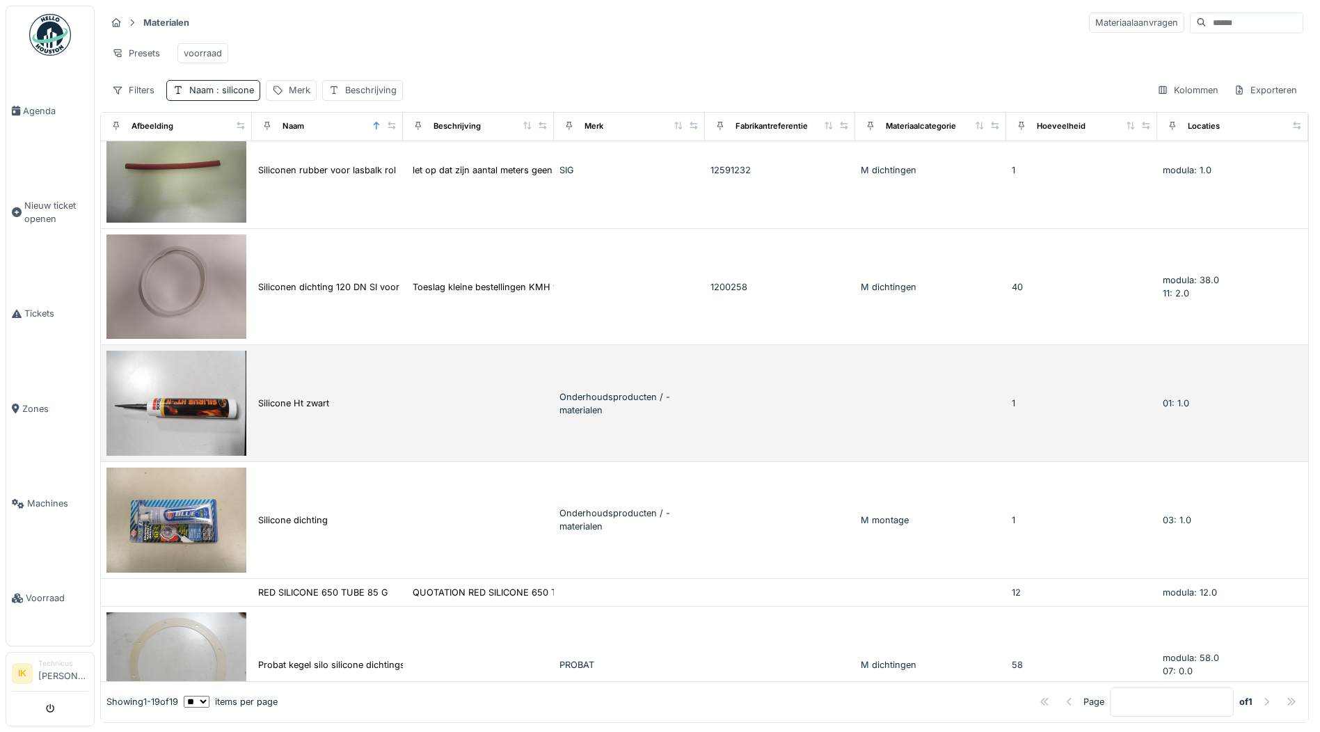
scroll to position [696, 0]
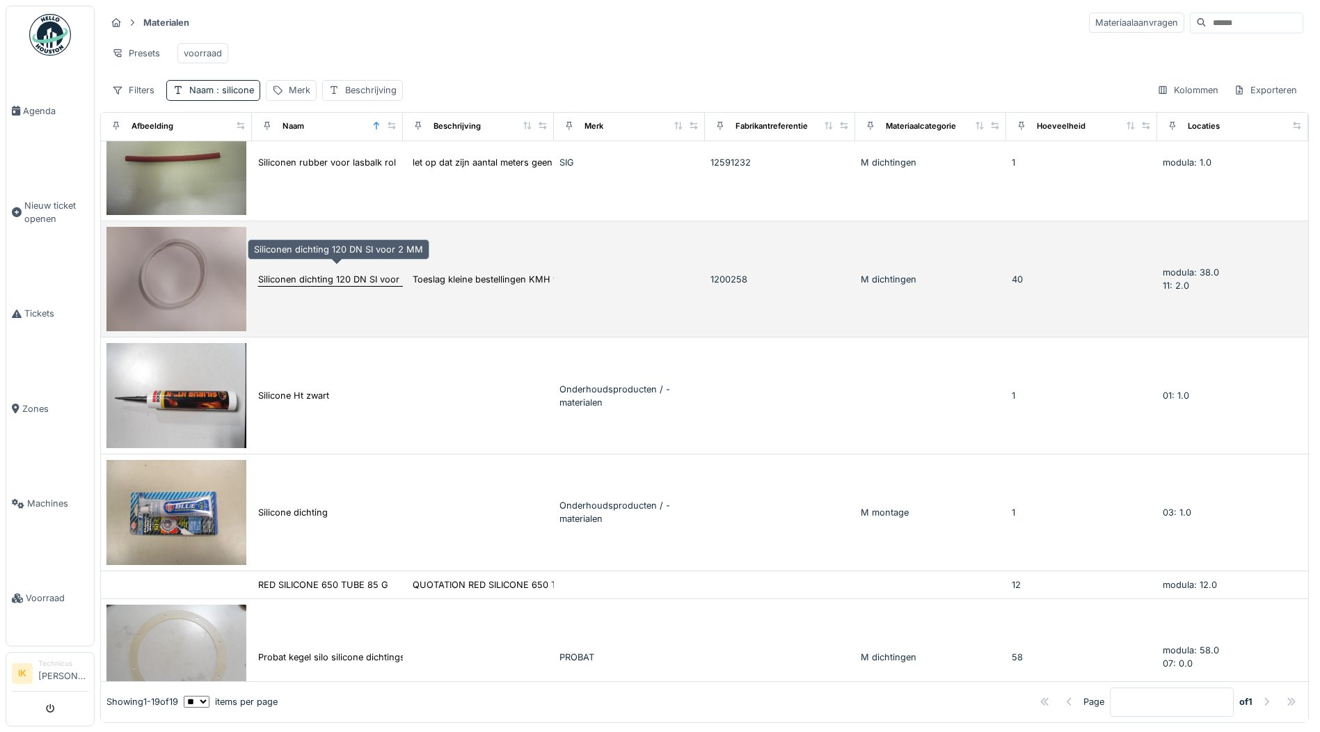
click at [274, 273] on div "Siliconen dichting 120 DN SI voor 2 MM" at bounding box center [342, 279] width 169 height 13
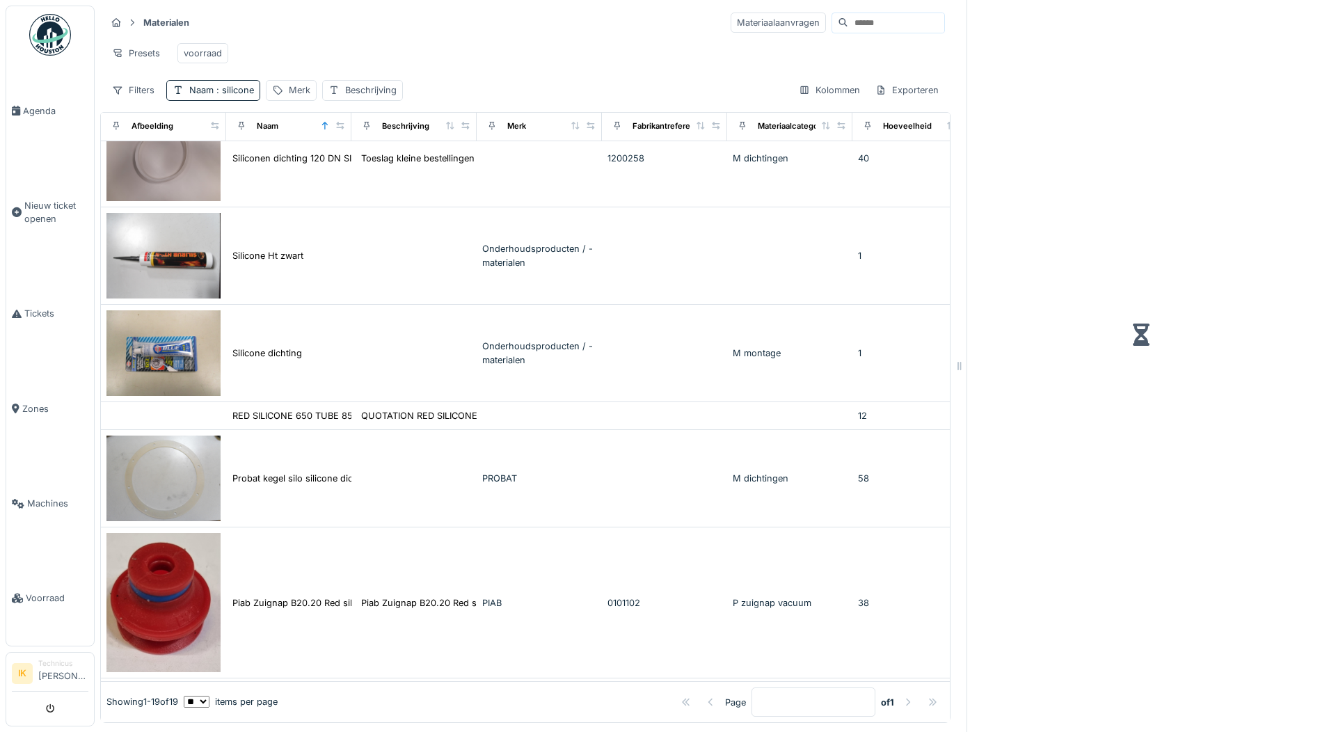
scroll to position [618, 0]
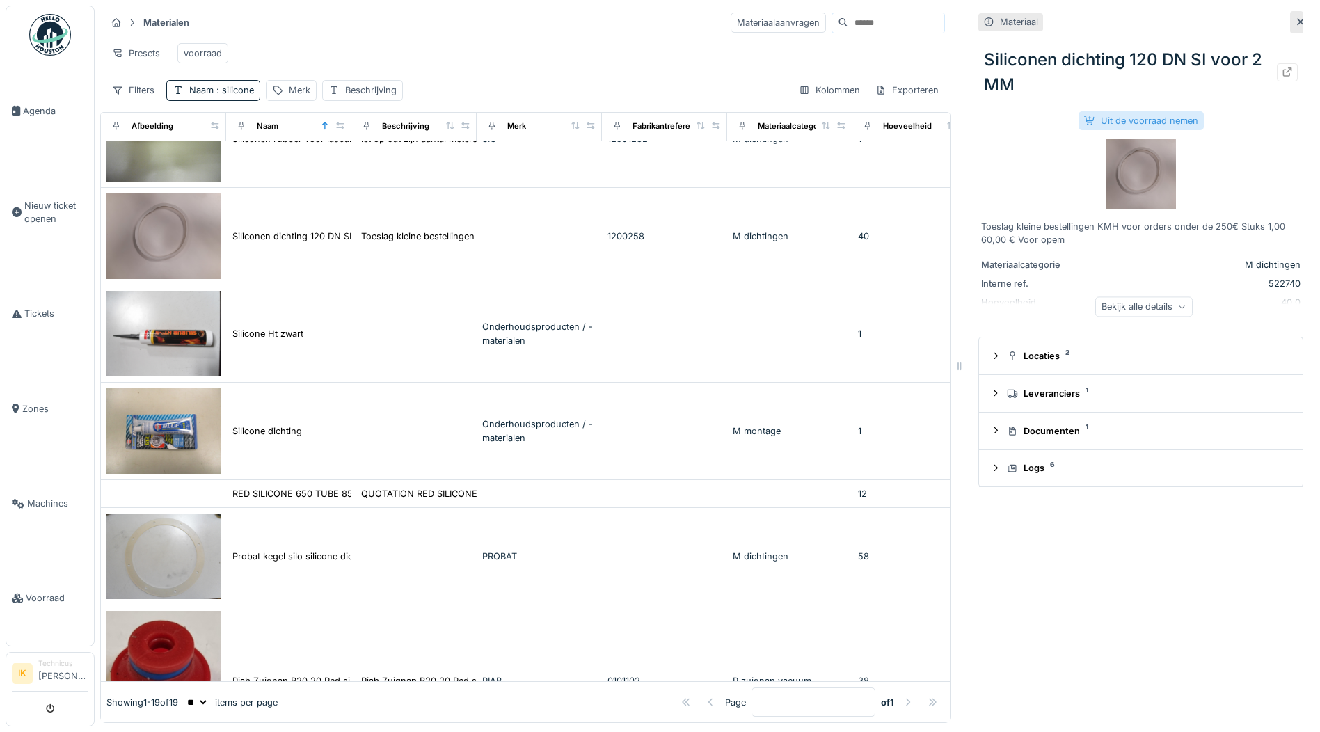
click at [1155, 117] on div "Uit de voorraad nemen" at bounding box center [1141, 120] width 125 height 19
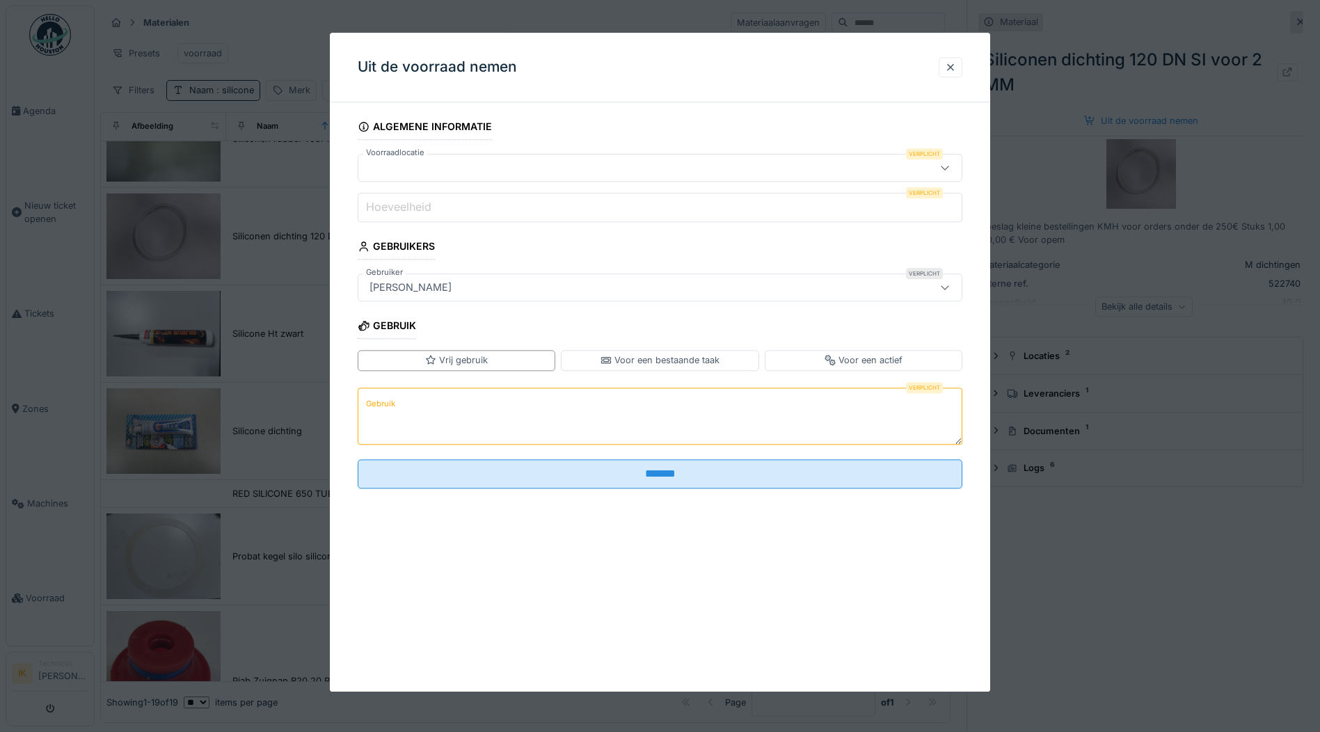
click at [418, 165] on div at bounding box center [624, 167] width 521 height 15
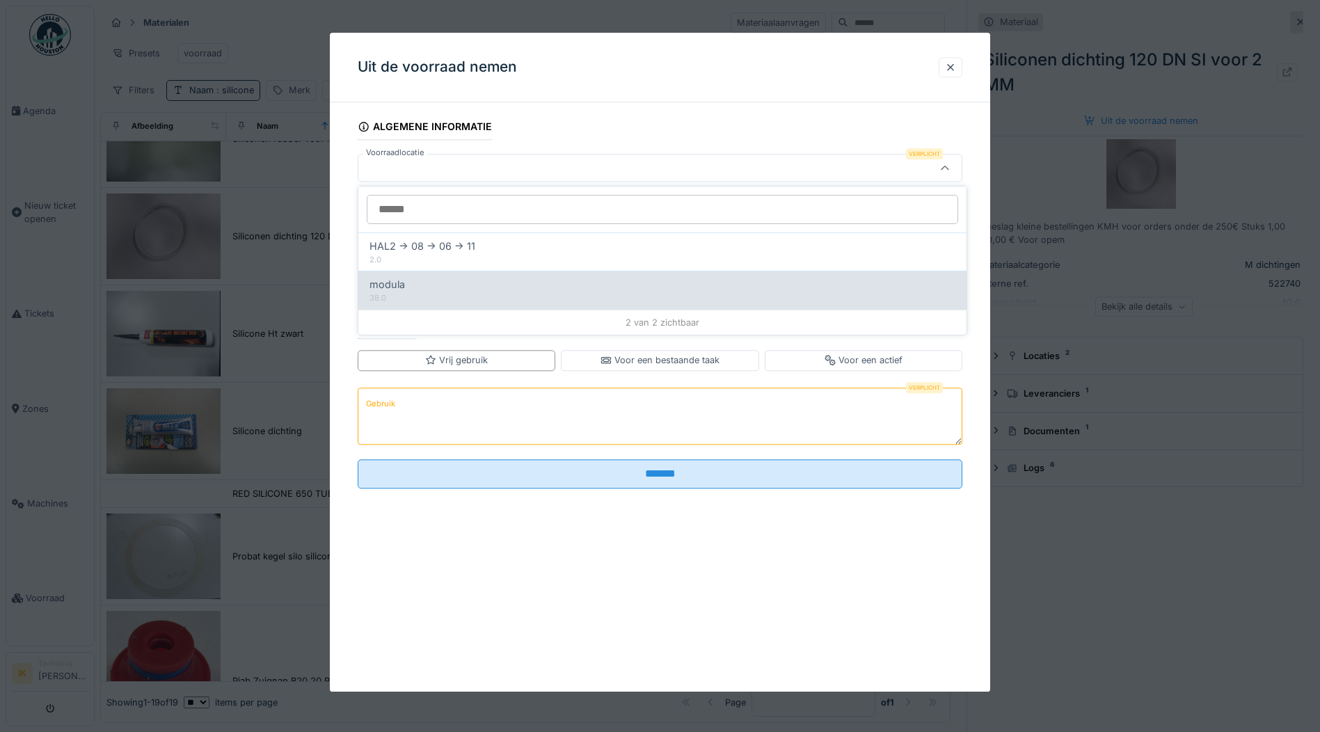
click at [398, 296] on div "38.0" at bounding box center [663, 298] width 586 height 12
type input "******"
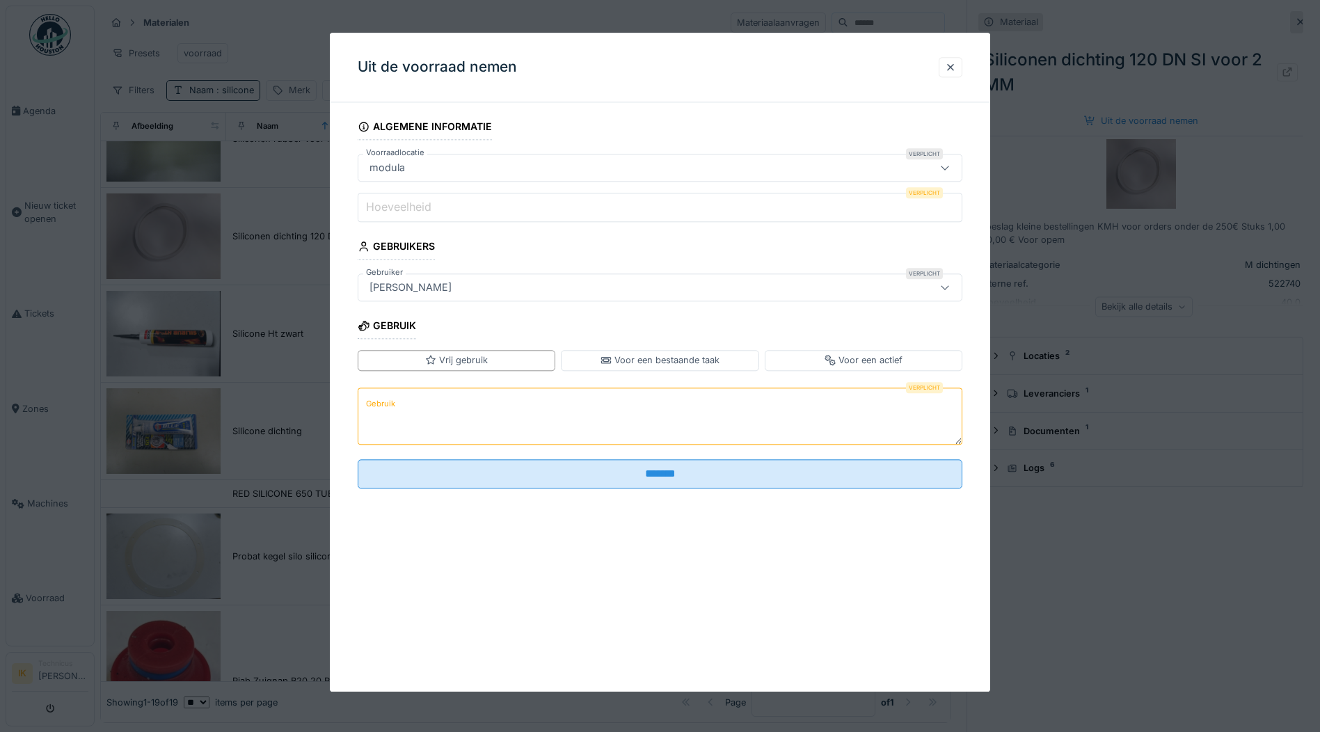
click at [406, 214] on label "Hoeveelheid" at bounding box center [398, 207] width 71 height 17
click at [406, 214] on input "Hoeveelheid" at bounding box center [660, 207] width 605 height 29
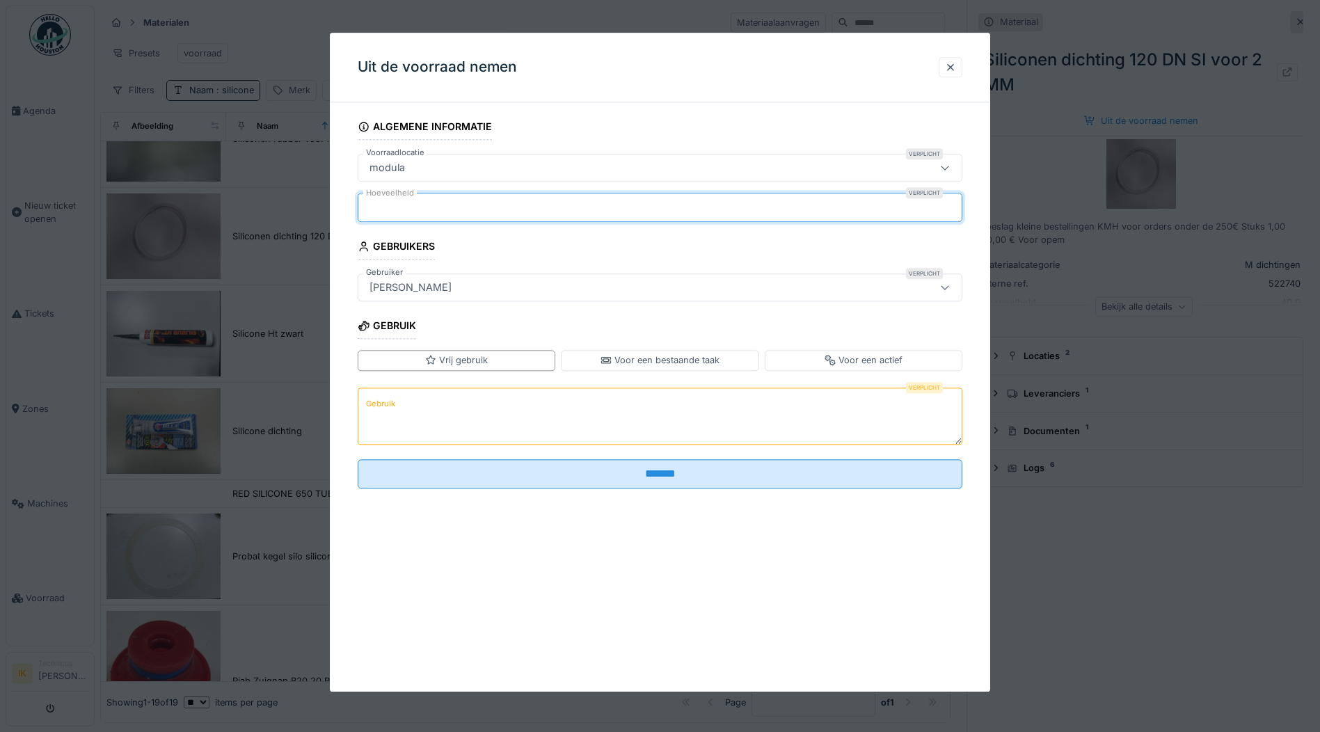
type input "*"
click at [373, 404] on label "Gebruik" at bounding box center [380, 403] width 35 height 17
click at [373, 404] on textarea "Gebruik" at bounding box center [660, 416] width 605 height 57
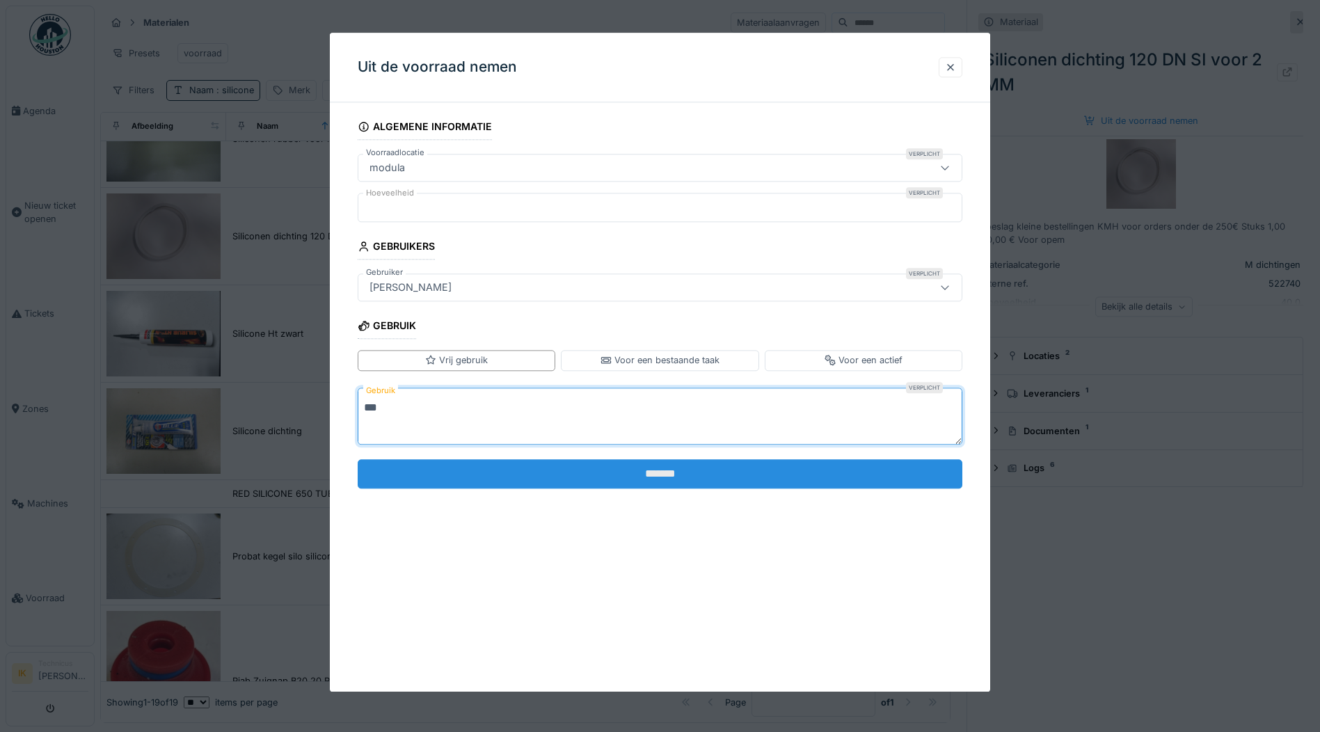
type textarea "***"
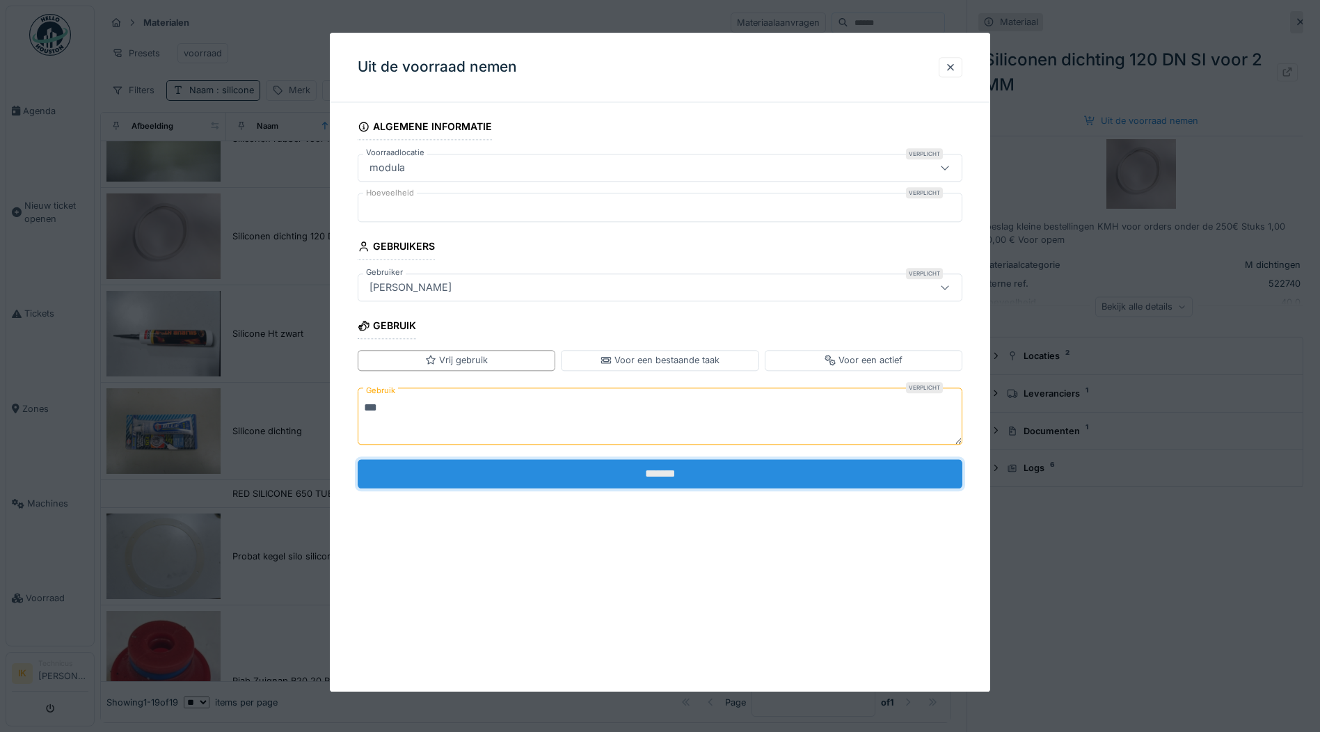
click at [429, 480] on input "*******" at bounding box center [660, 473] width 605 height 29
